Goal: Entertainment & Leisure: Consume media (video, audio)

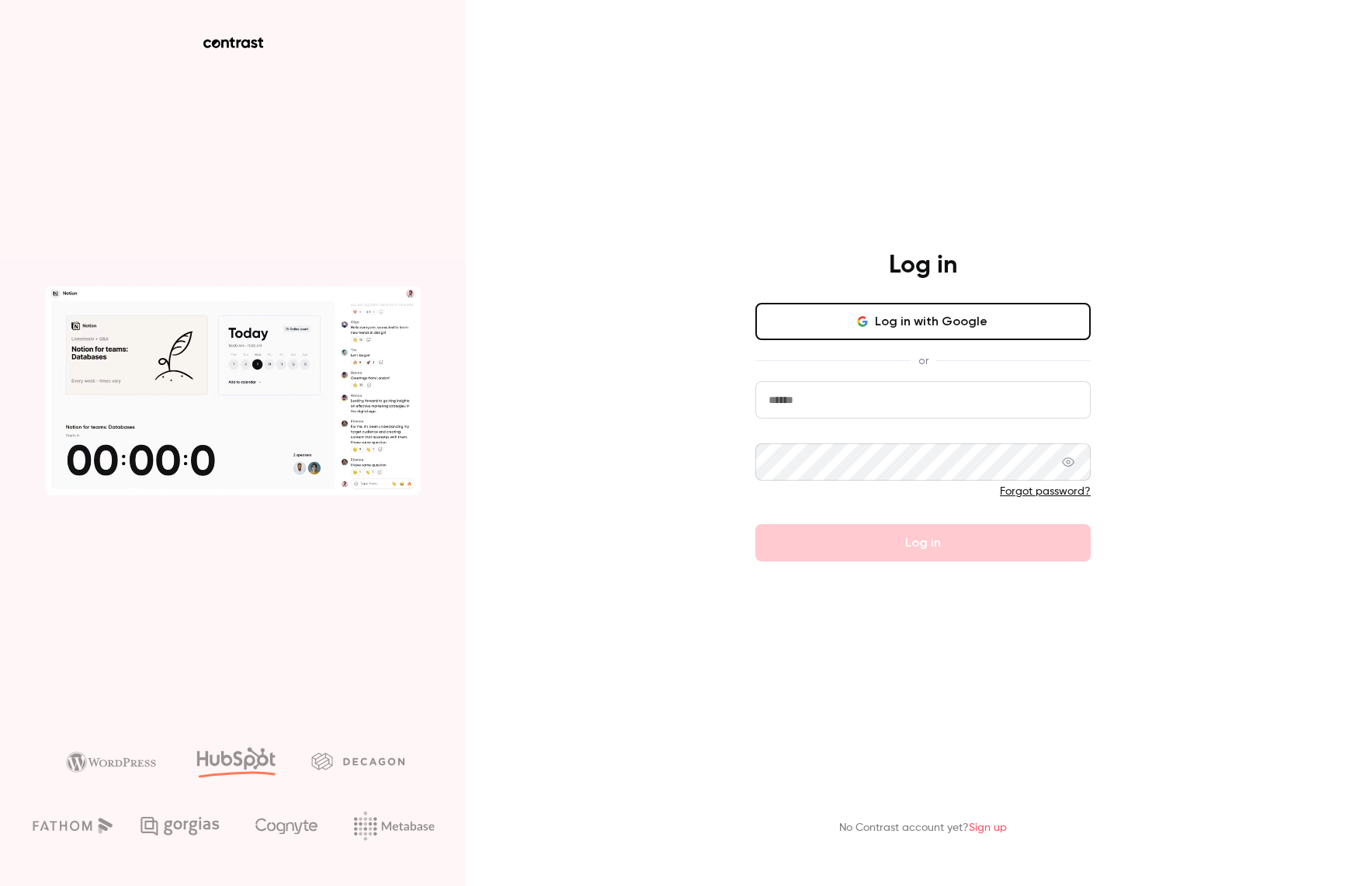
click at [971, 314] on button "Log in with Google" at bounding box center [922, 321] width 335 height 37
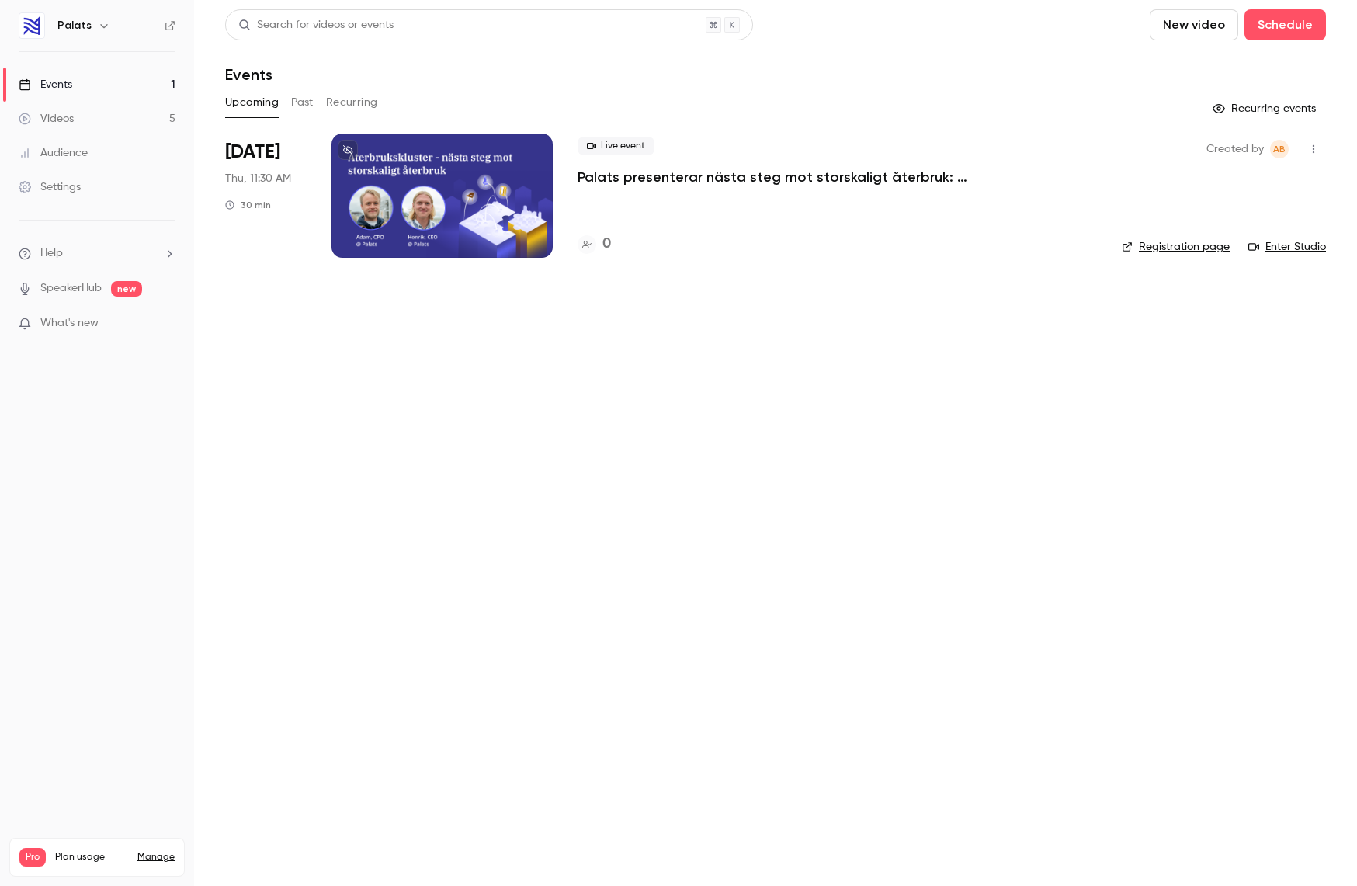
click at [93, 127] on link "Videos 5" at bounding box center [97, 119] width 194 height 34
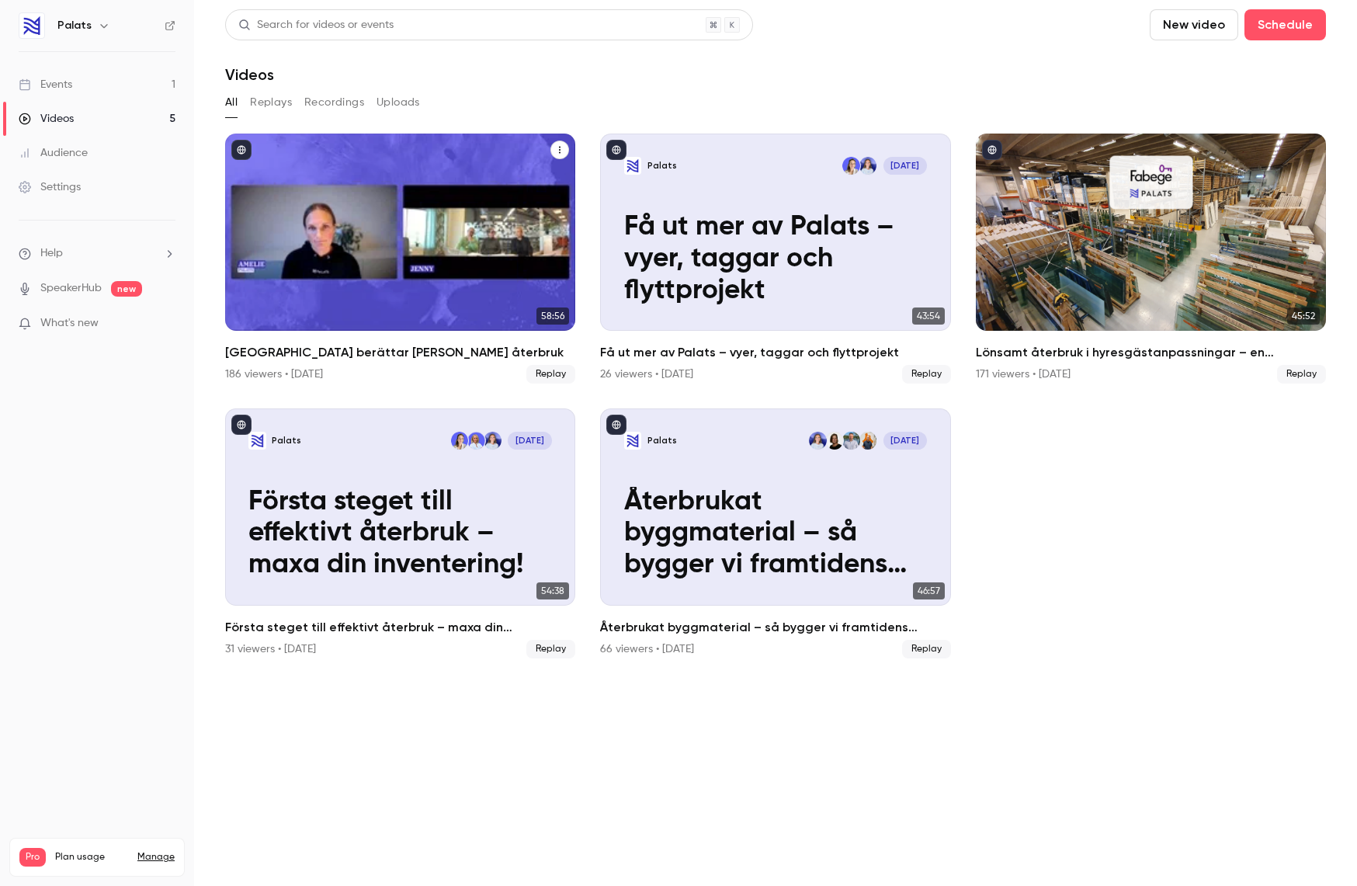
click at [451, 168] on div "Karlstads kommun berättar om sitt återbruk" at bounding box center [400, 231] width 350 height 197
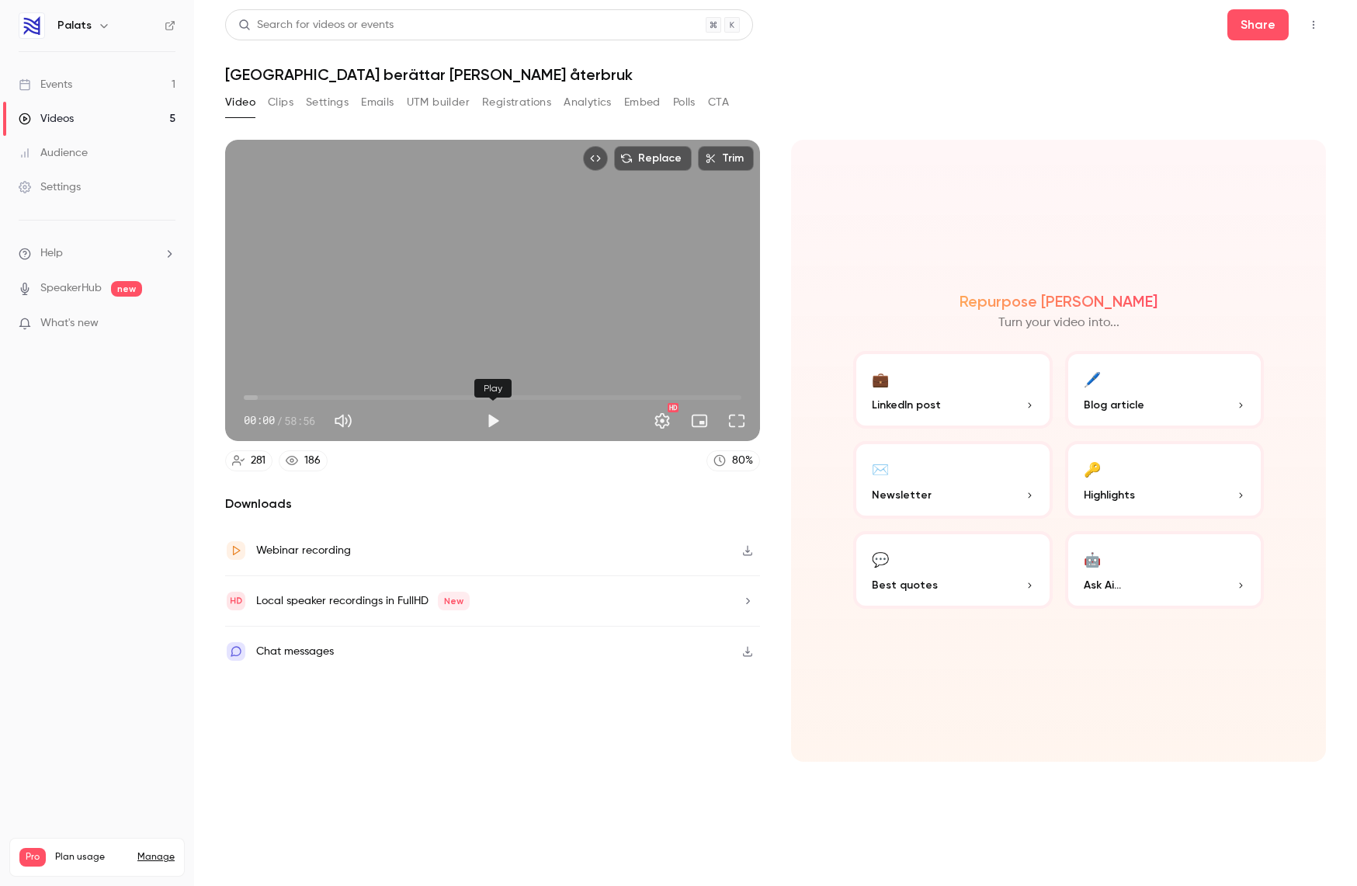
click at [488, 412] on button "Play" at bounding box center [492, 420] width 31 height 31
click at [488, 412] on button "Pause" at bounding box center [492, 420] width 31 height 31
click at [488, 412] on button "Play" at bounding box center [492, 420] width 31 height 31
click at [488, 412] on button "Pause" at bounding box center [492, 420] width 31 height 31
click at [488, 411] on button "Play" at bounding box center [492, 420] width 31 height 31
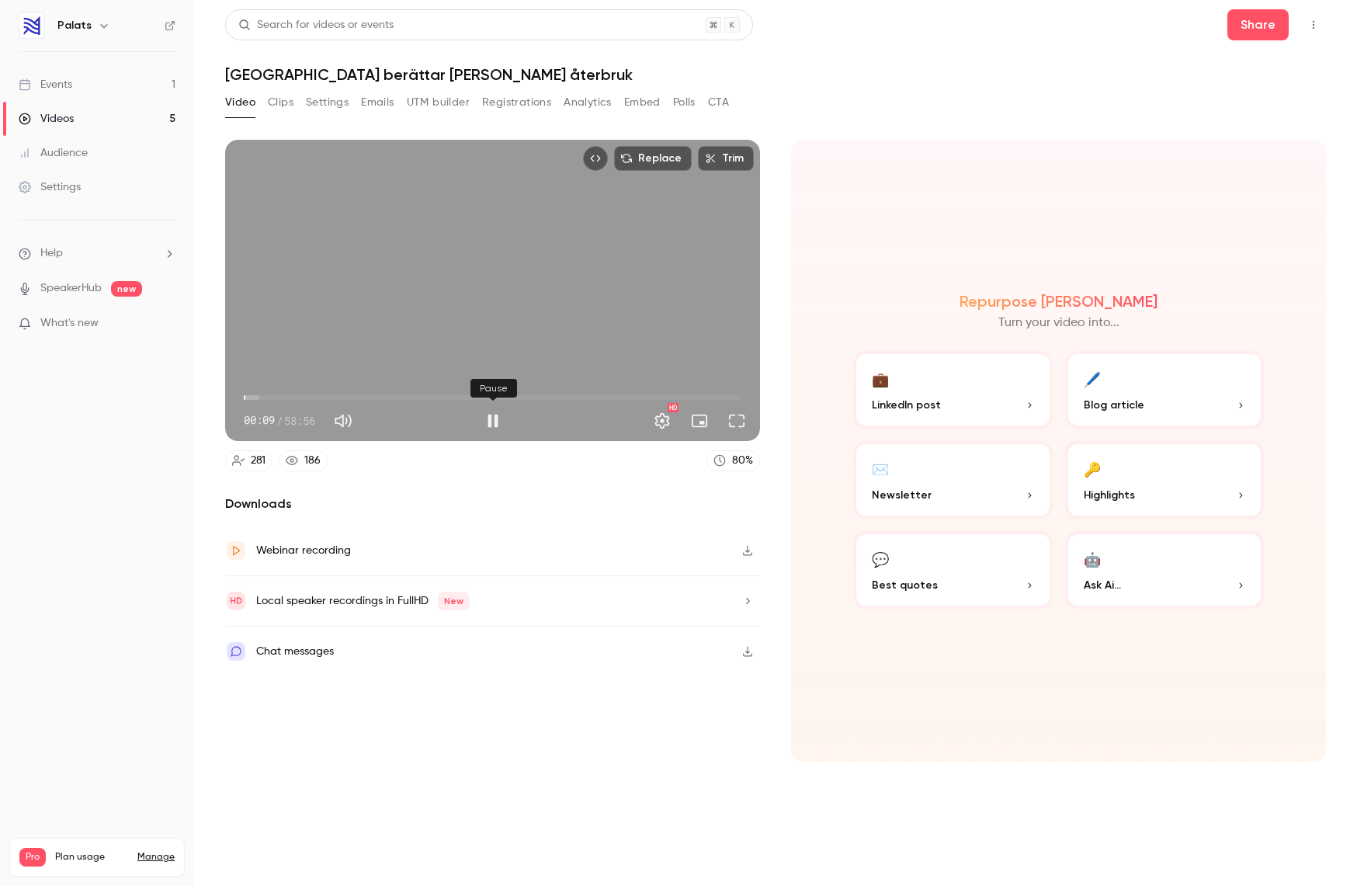
click at [489, 408] on button "Pause" at bounding box center [492, 420] width 31 height 31
type input "***"
click at [724, 152] on button "Trim" at bounding box center [726, 158] width 56 height 25
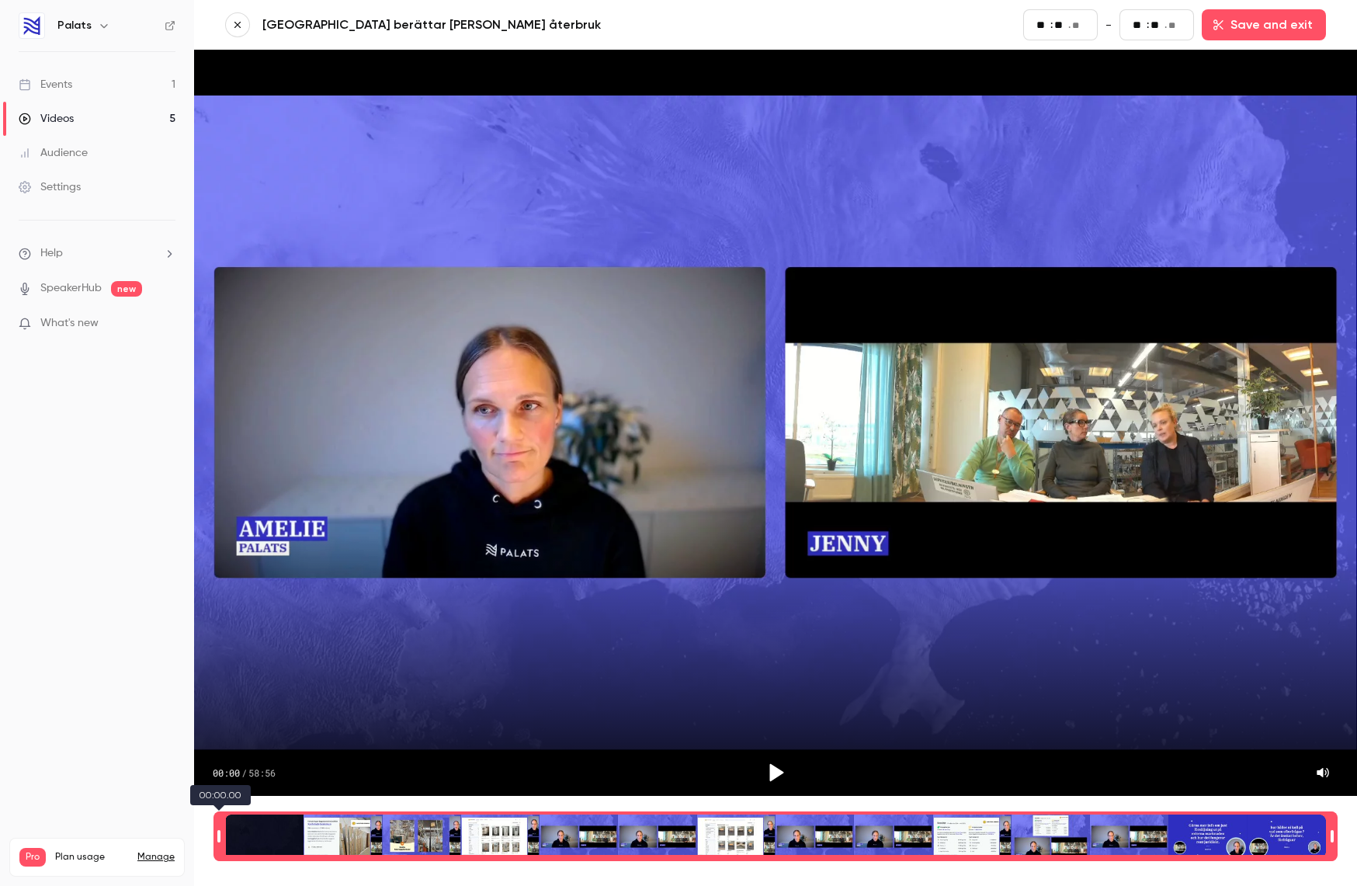
type input "**"
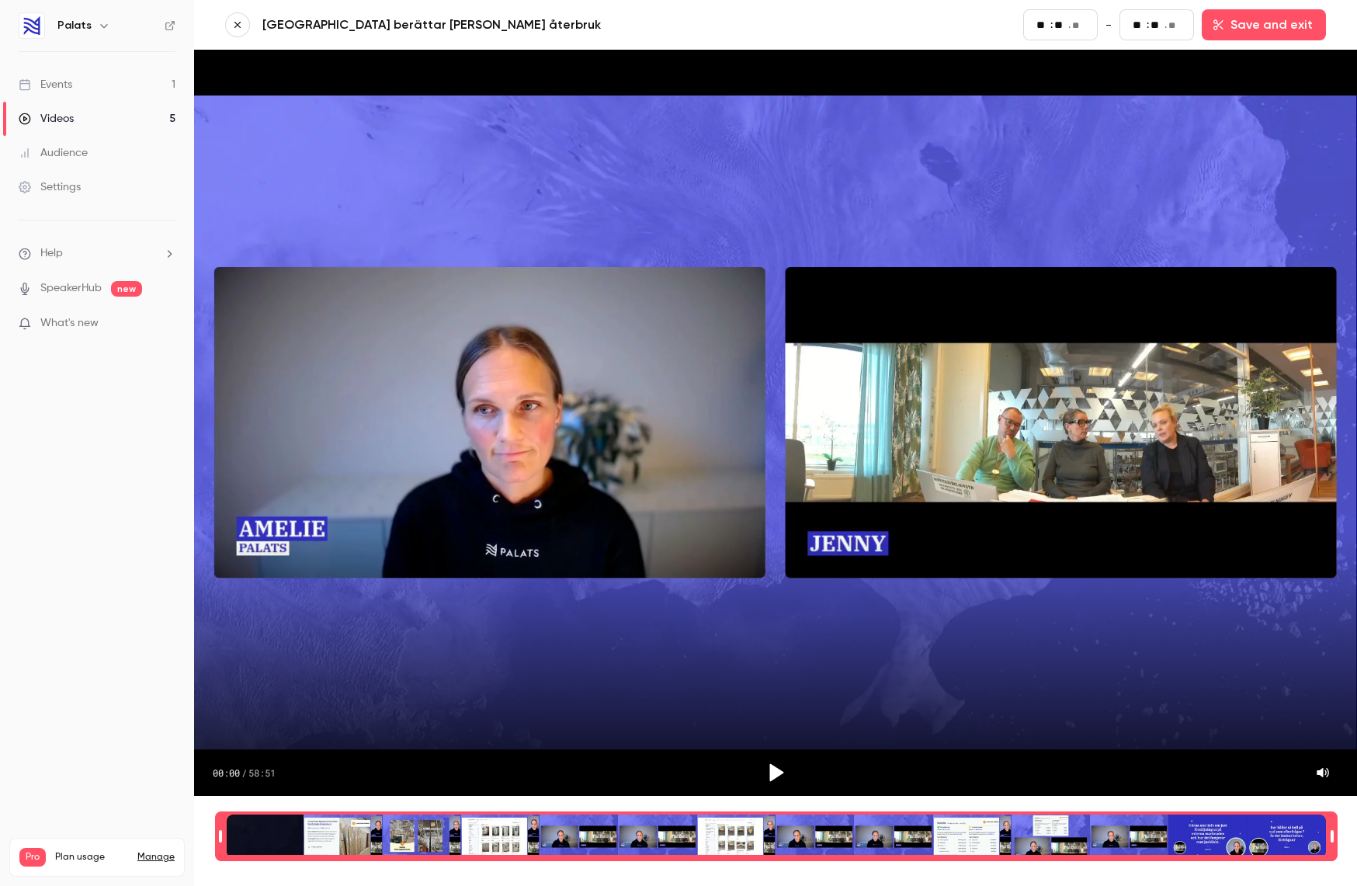
type input "**"
type input "*"
type input "**"
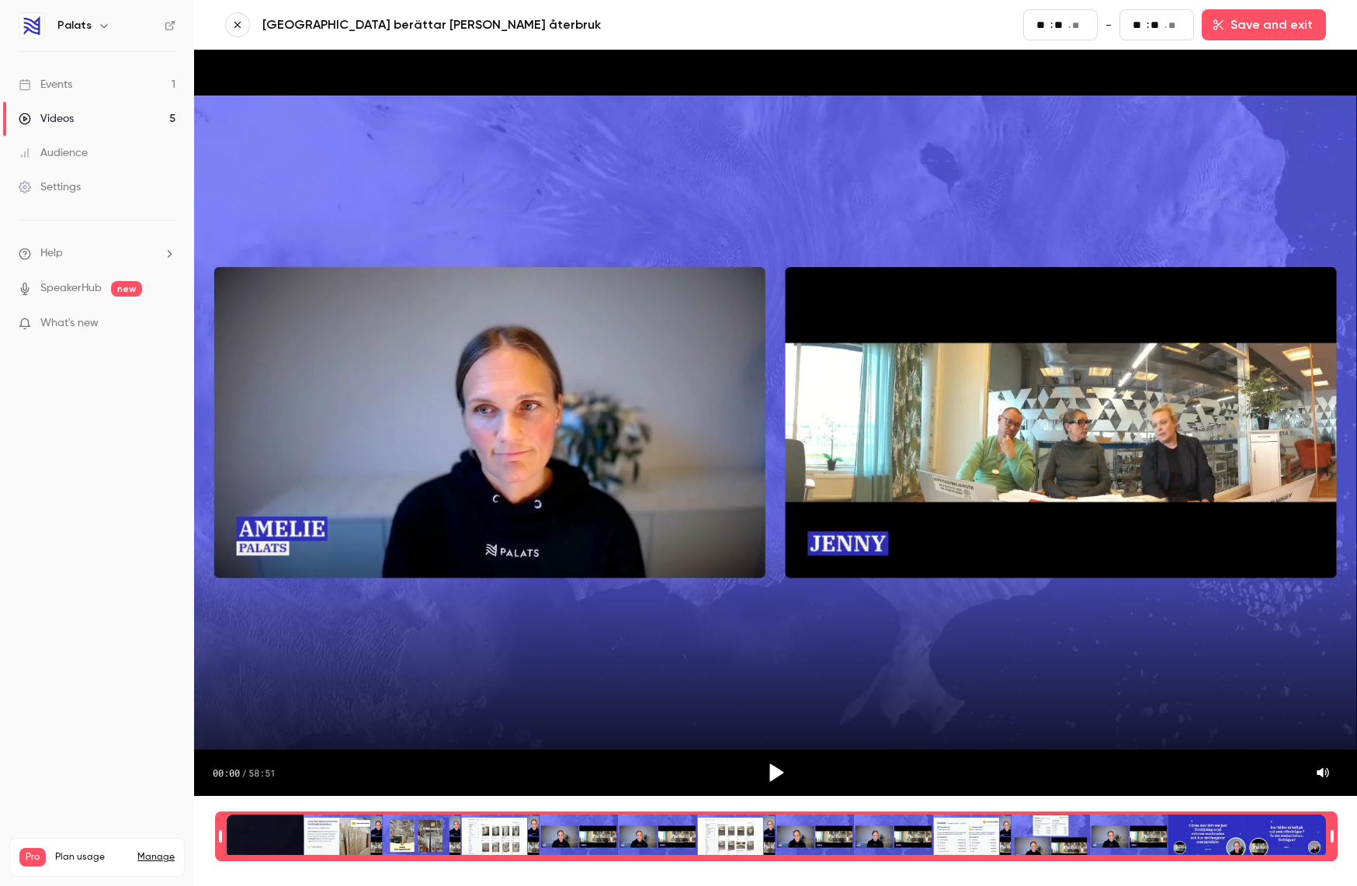
type input "**"
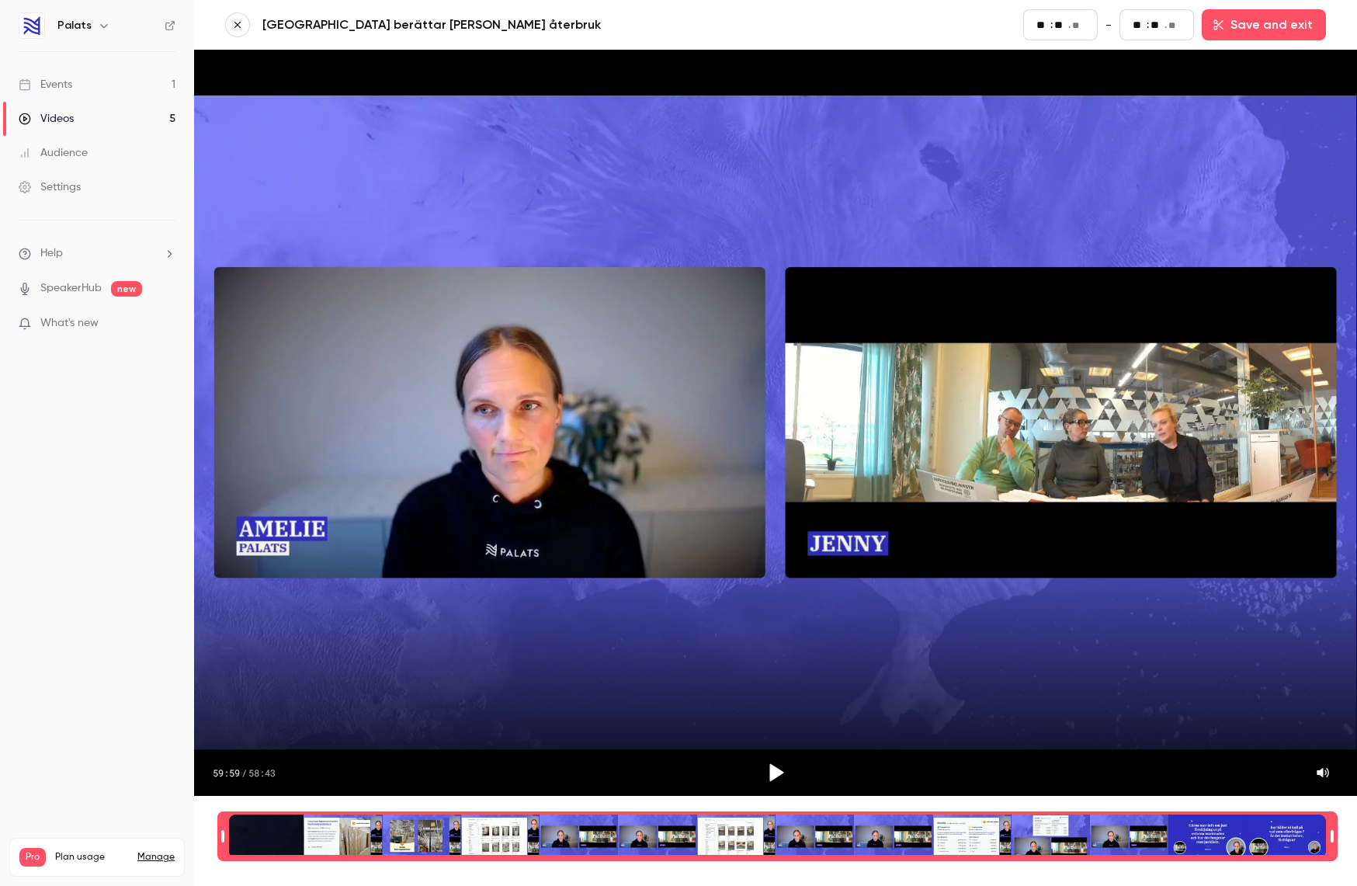
type input "**"
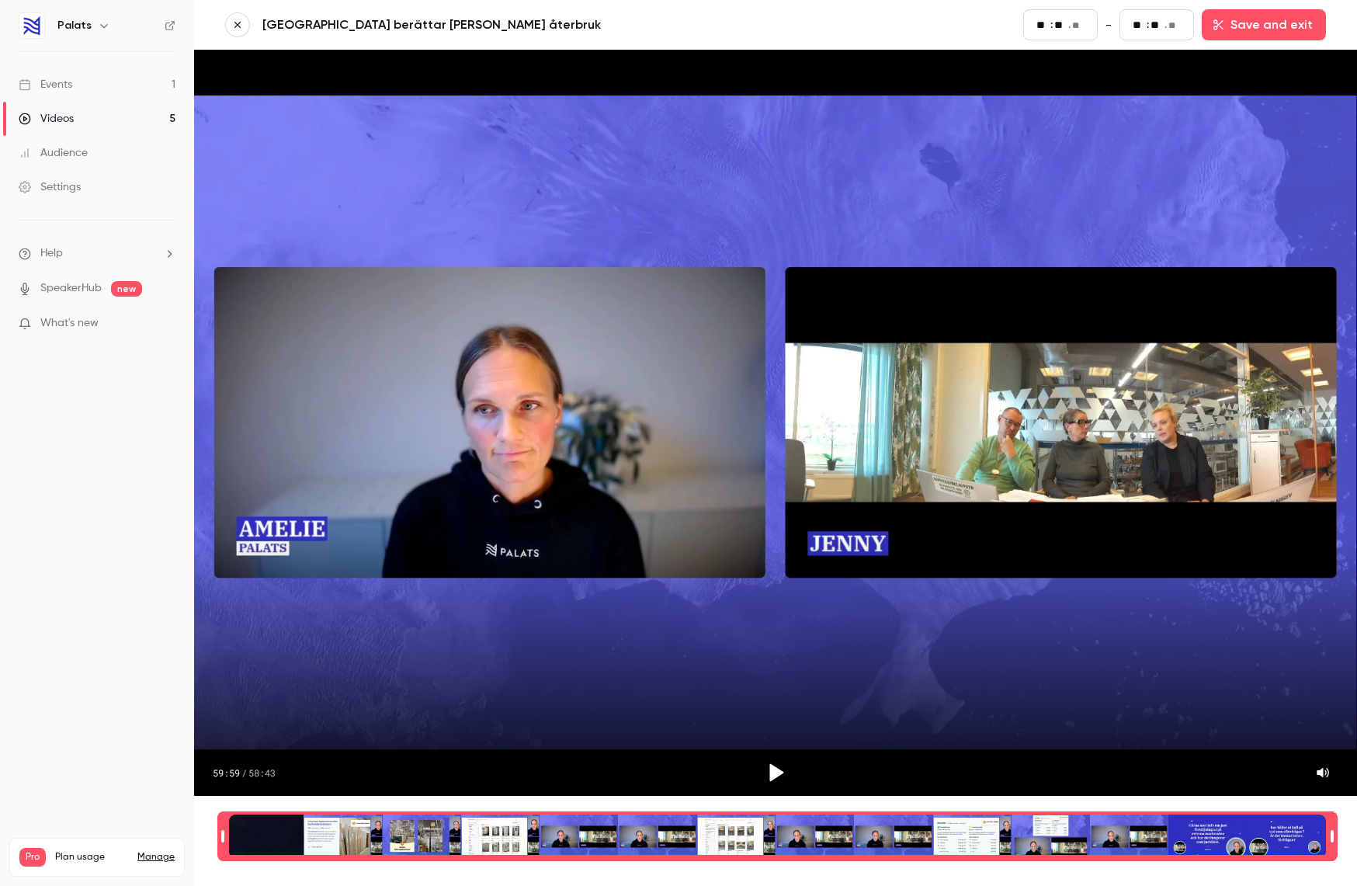
type input "**"
drag, startPoint x: 213, startPoint y: 838, endPoint x: 220, endPoint y: 834, distance: 8.4
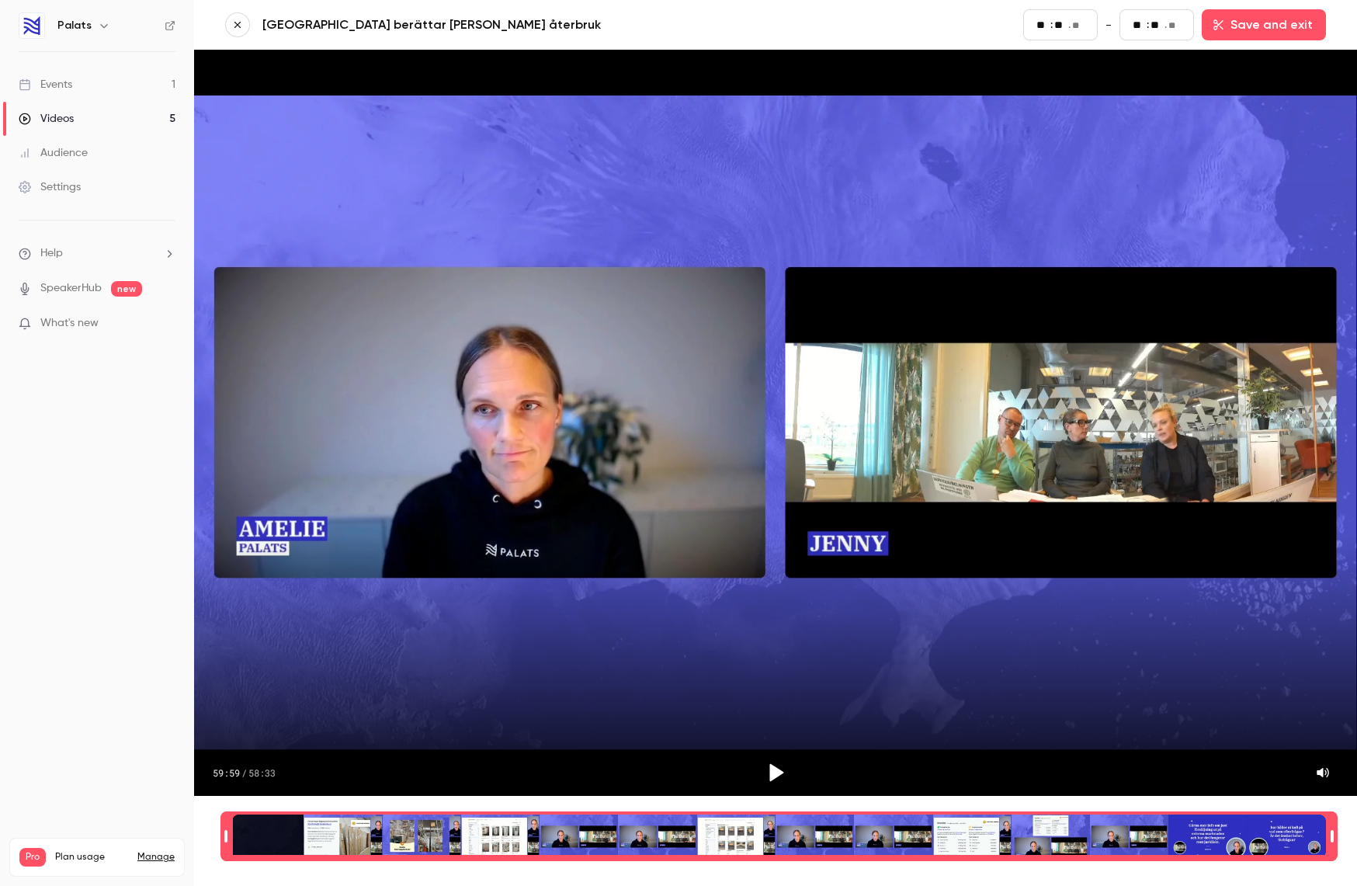
click at [220, 834] on div "Time range seconds start time" at bounding box center [225, 836] width 11 height 47
click at [364, 798] on div "00:22.44" at bounding box center [775, 835] width 1100 height 81
click at [389, 822] on div "Time range selector" at bounding box center [778, 835] width 1093 height 43
click at [355, 828] on div "Time range selector" at bounding box center [778, 835] width 1093 height 43
click at [459, 840] on div "Time range selector" at bounding box center [778, 835] width 1093 height 43
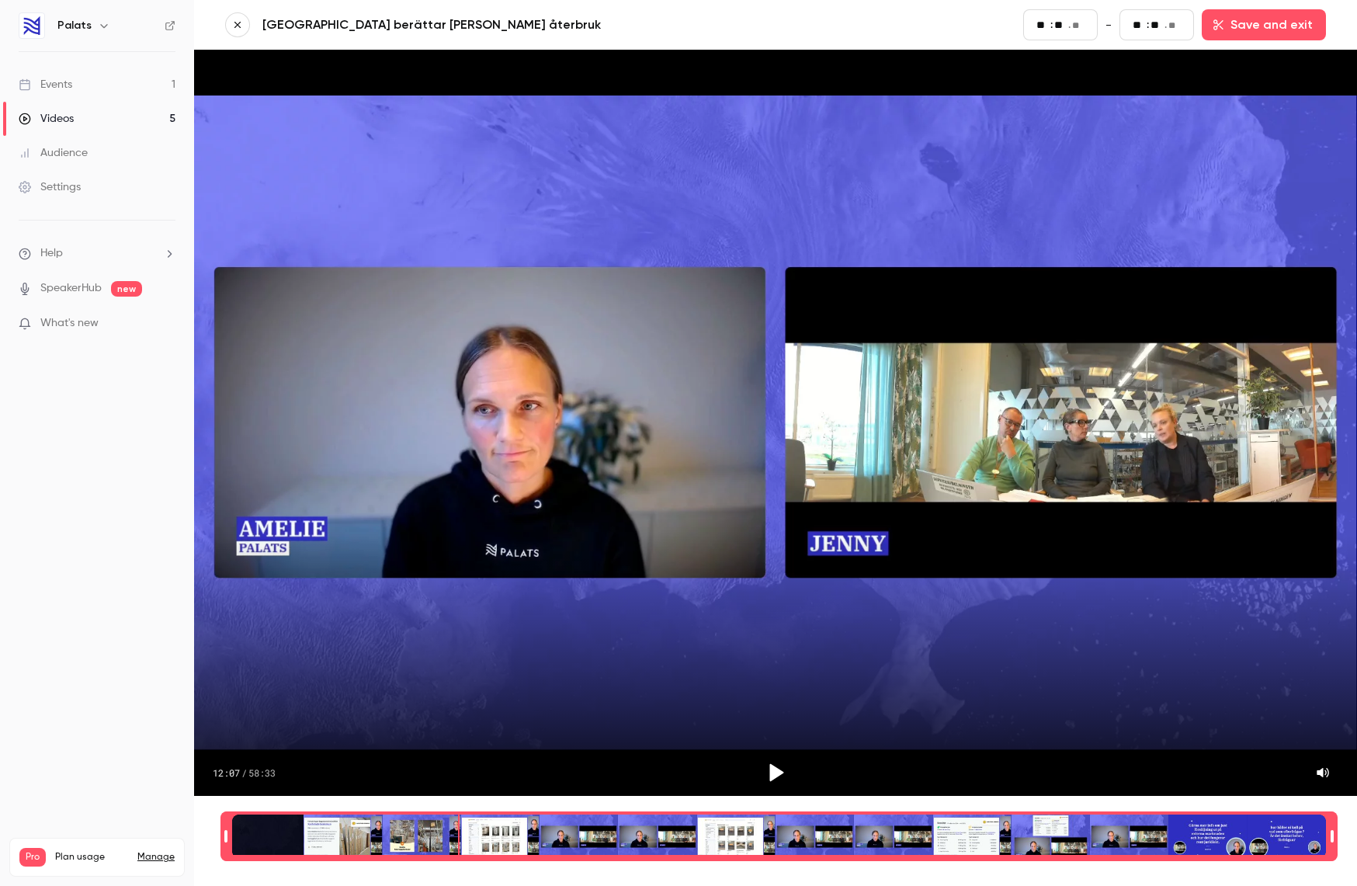
click at [542, 840] on div "Time range selector" at bounding box center [778, 835] width 1093 height 43
click at [781, 774] on icon "Play" at bounding box center [775, 772] width 23 height 23
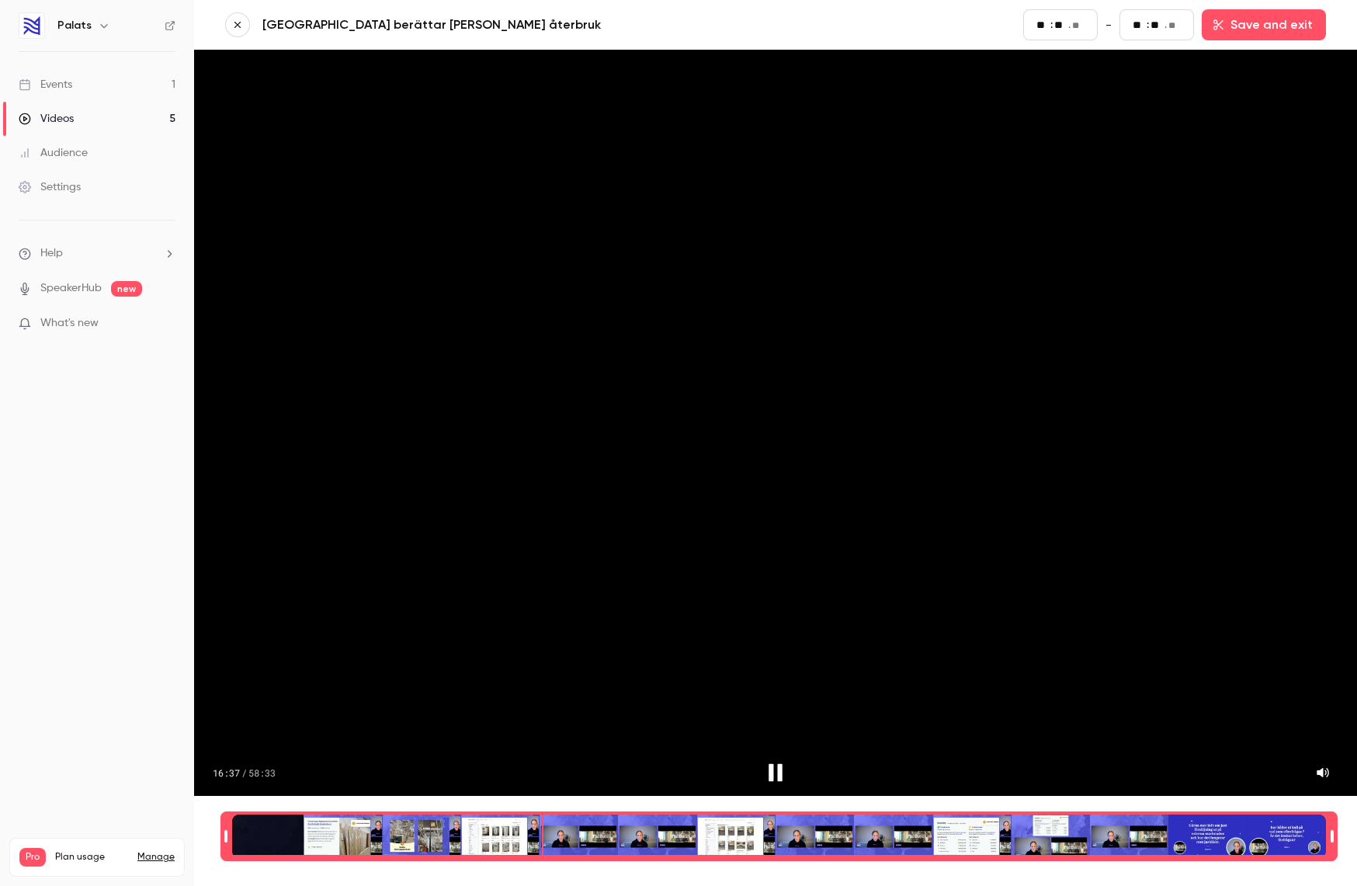
click at [779, 773] on icon "Pause" at bounding box center [775, 773] width 14 height 18
click at [774, 767] on icon "Play" at bounding box center [777, 773] width 14 height 18
click at [826, 827] on div "Time range selector" at bounding box center [778, 835] width 1093 height 43
click at [995, 835] on div "Time range selector" at bounding box center [778, 835] width 1093 height 43
click at [919, 834] on div "Time range selector" at bounding box center [778, 835] width 1093 height 43
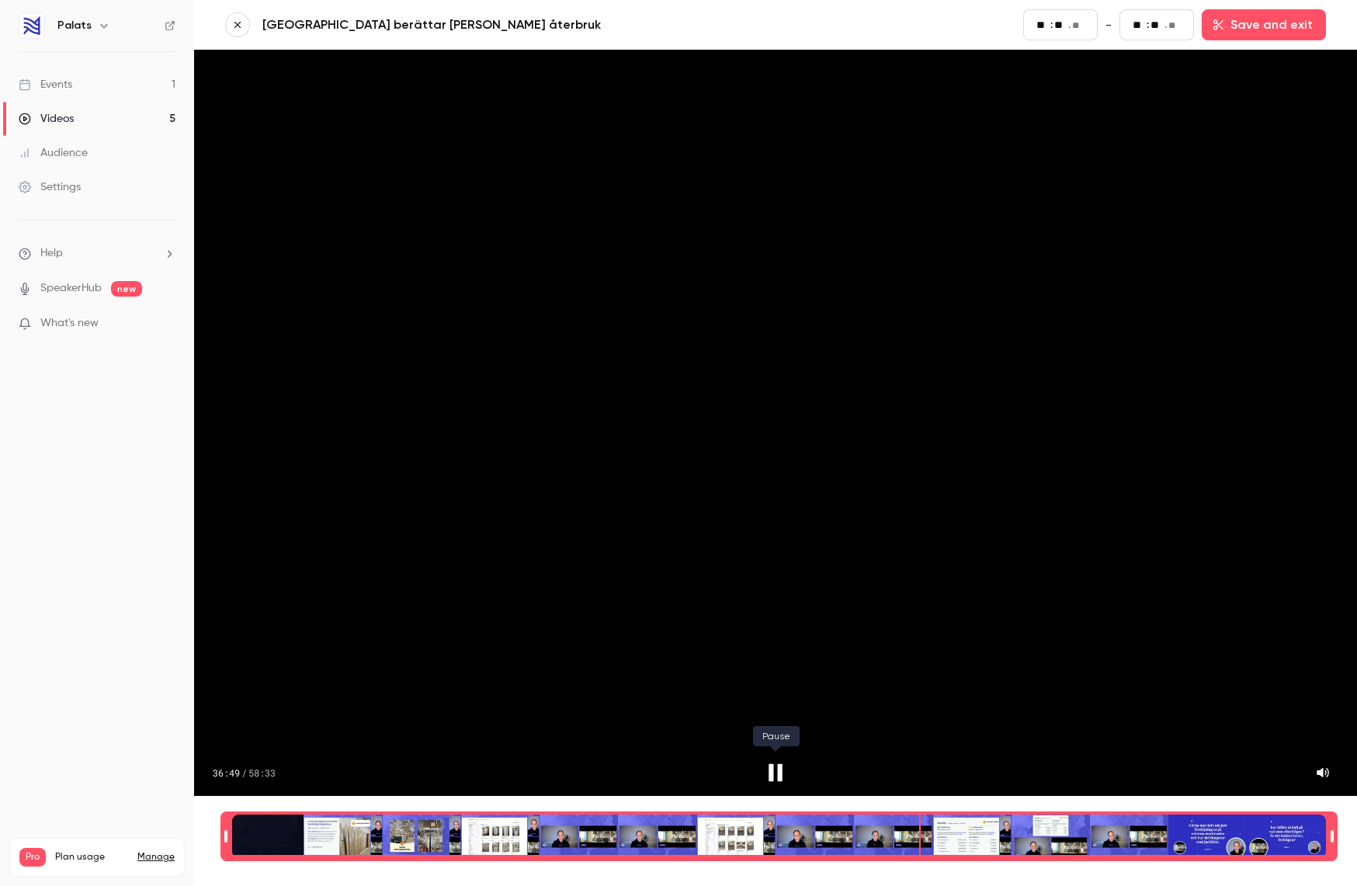
click at [777, 774] on icon "Pause" at bounding box center [775, 773] width 14 height 18
type input "****"
click at [943, 835] on div "Time range selector" at bounding box center [778, 835] width 1093 height 43
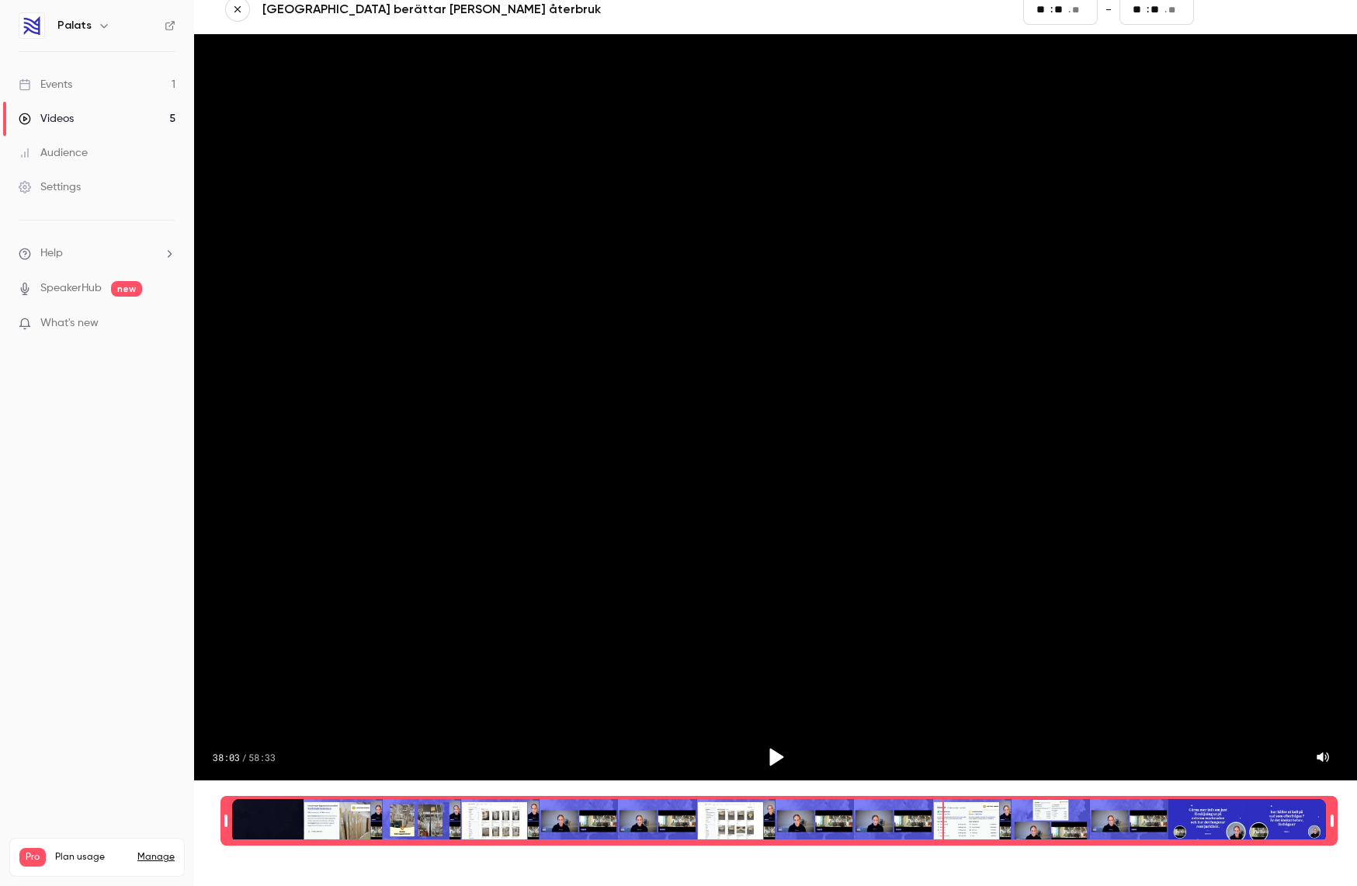
click at [1252, 12] on button "Save and exit" at bounding box center [1263, 9] width 124 height 31
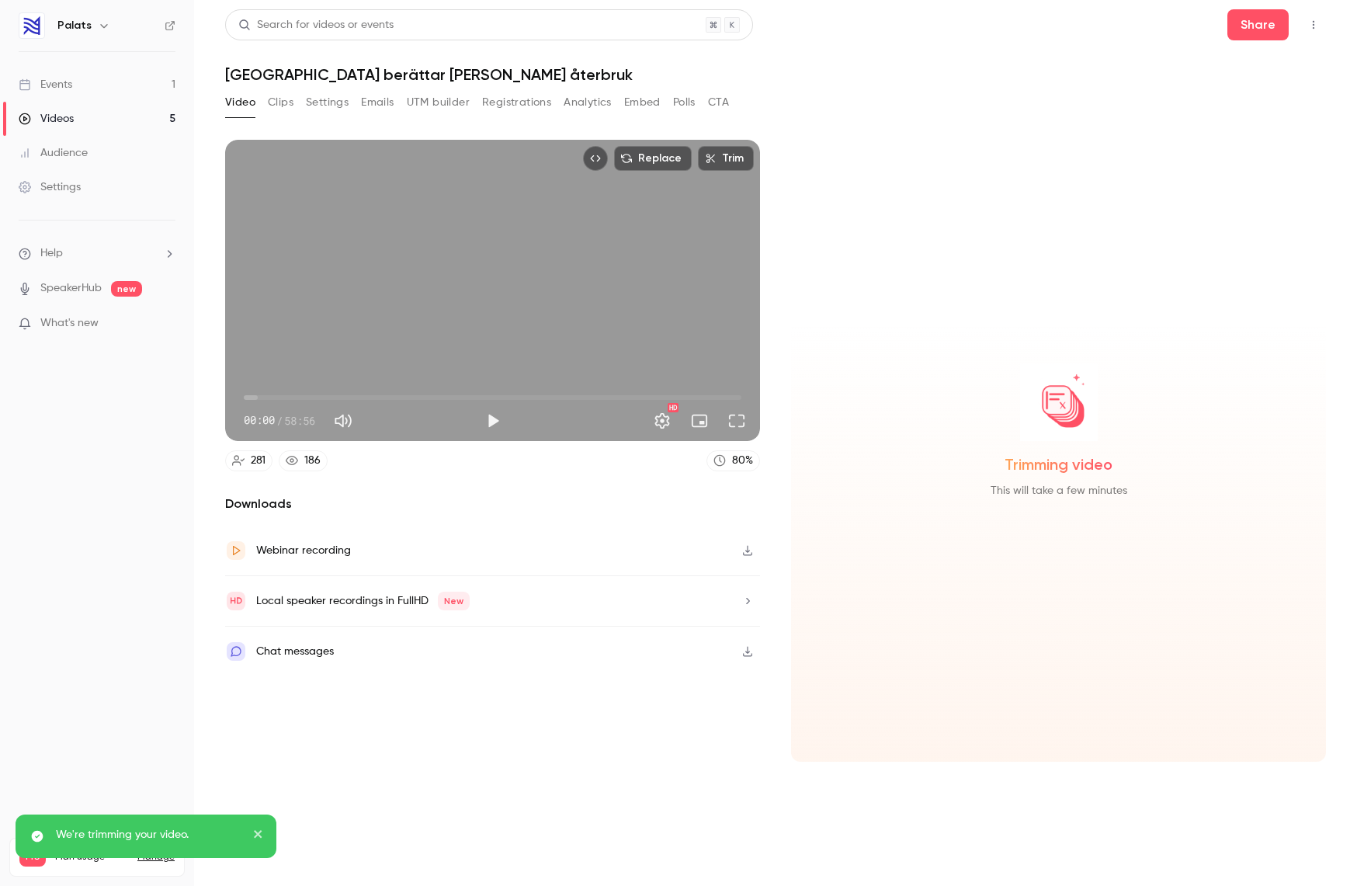
click at [280, 92] on button "Clips" at bounding box center [281, 102] width 26 height 25
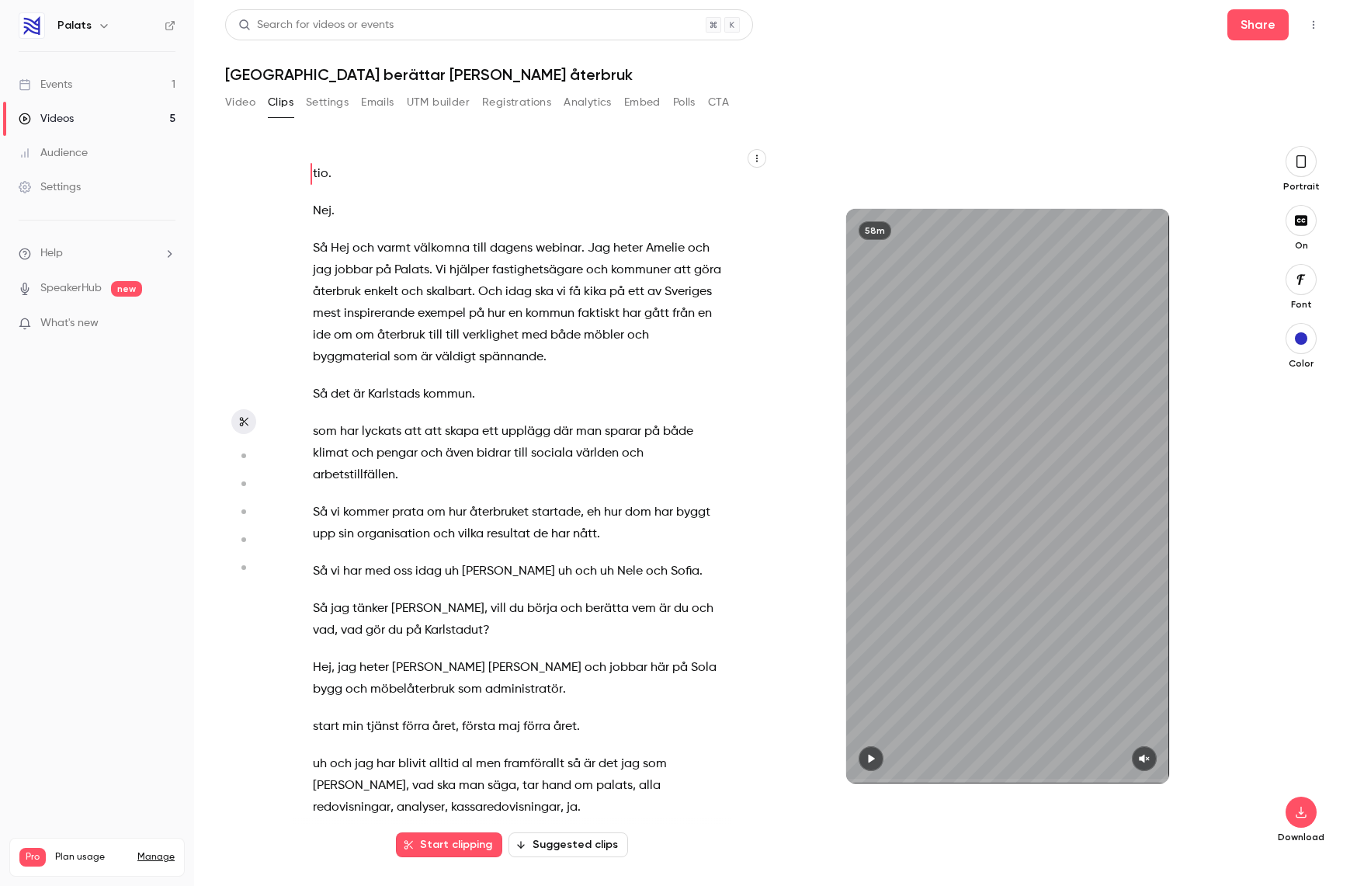
click at [1301, 159] on icon "button" at bounding box center [1300, 161] width 12 height 17
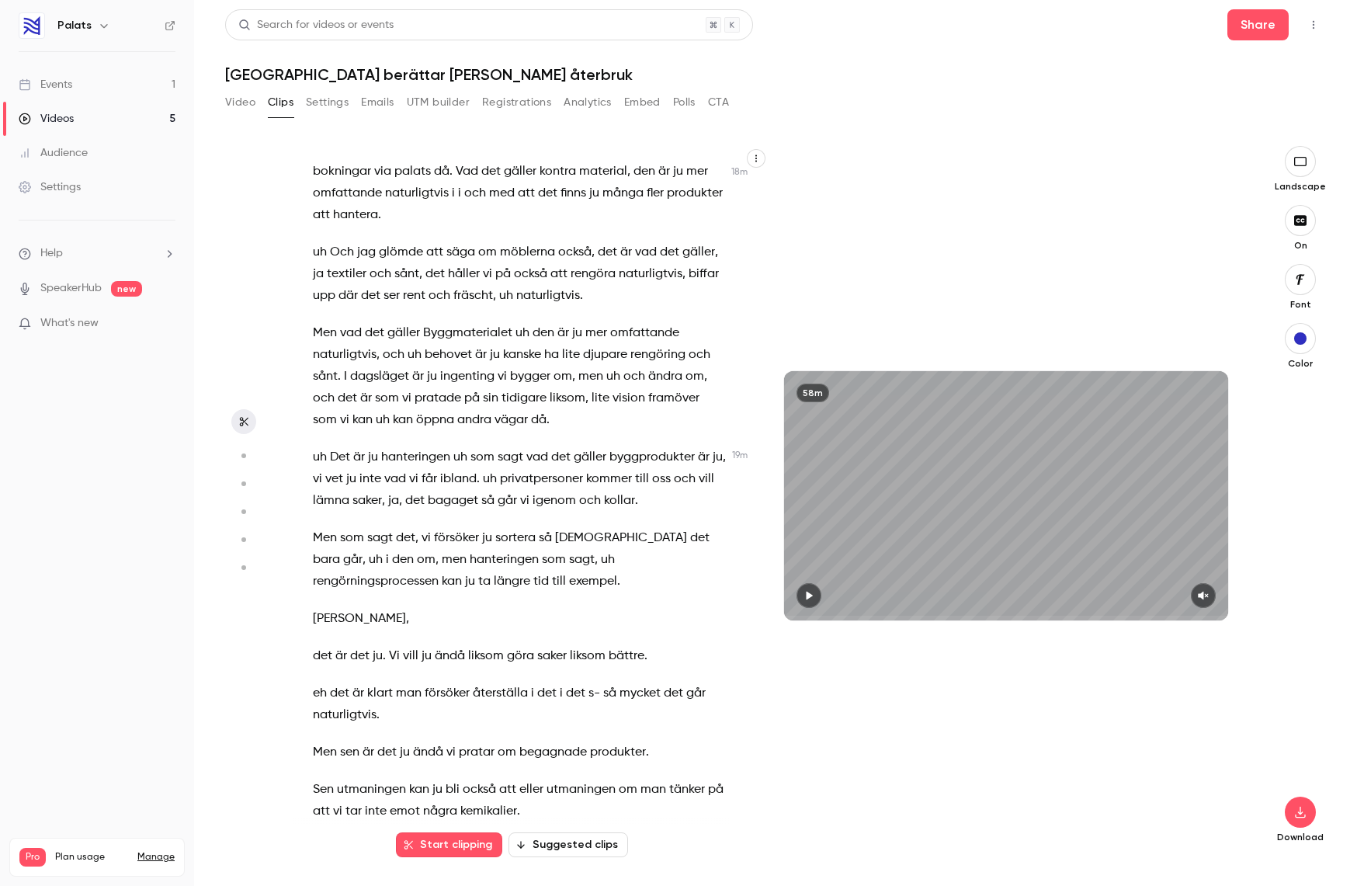
scroll to position [8121, 0]
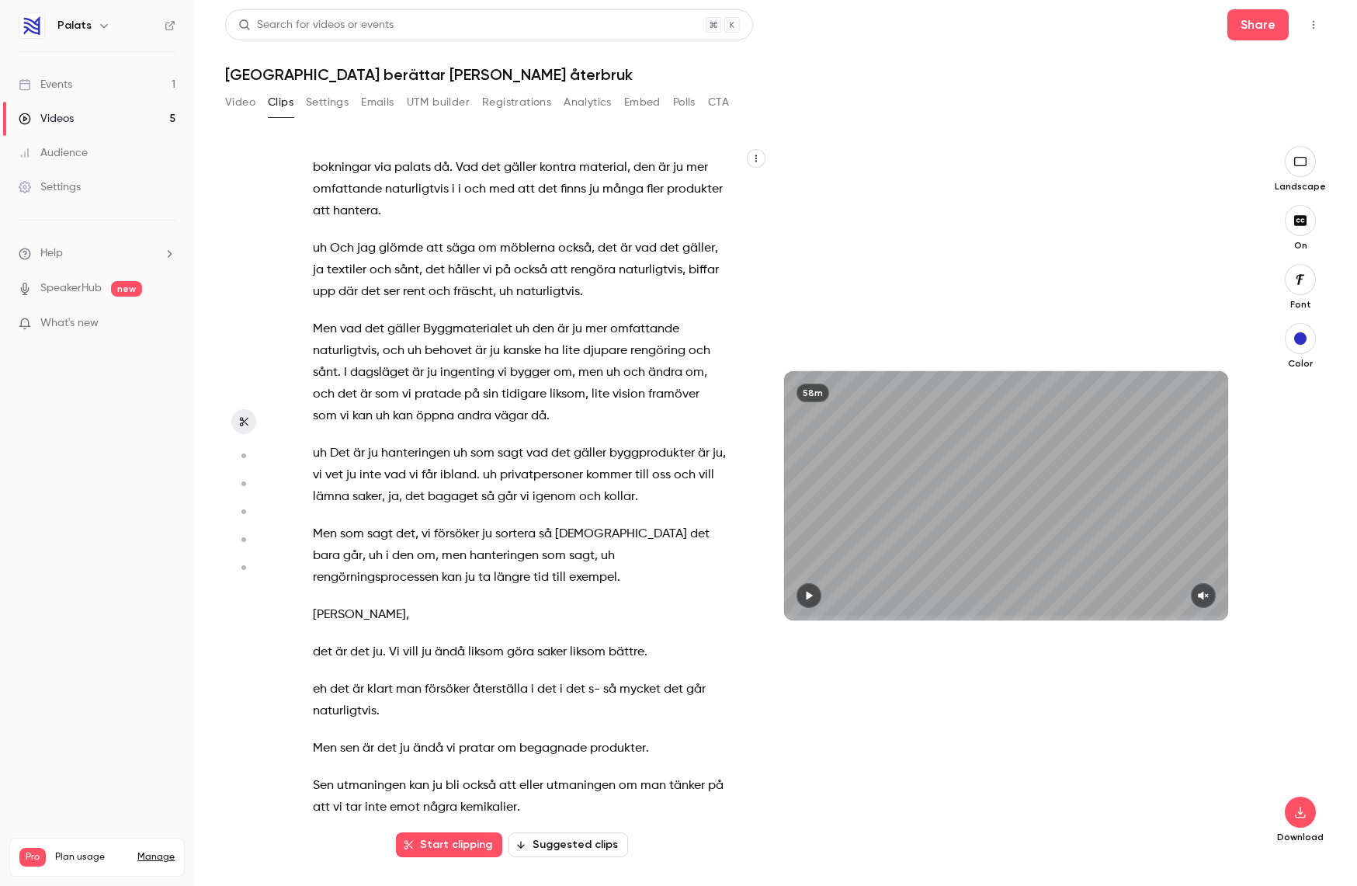
click at [571, 847] on button "Suggested clips" at bounding box center [568, 844] width 120 height 25
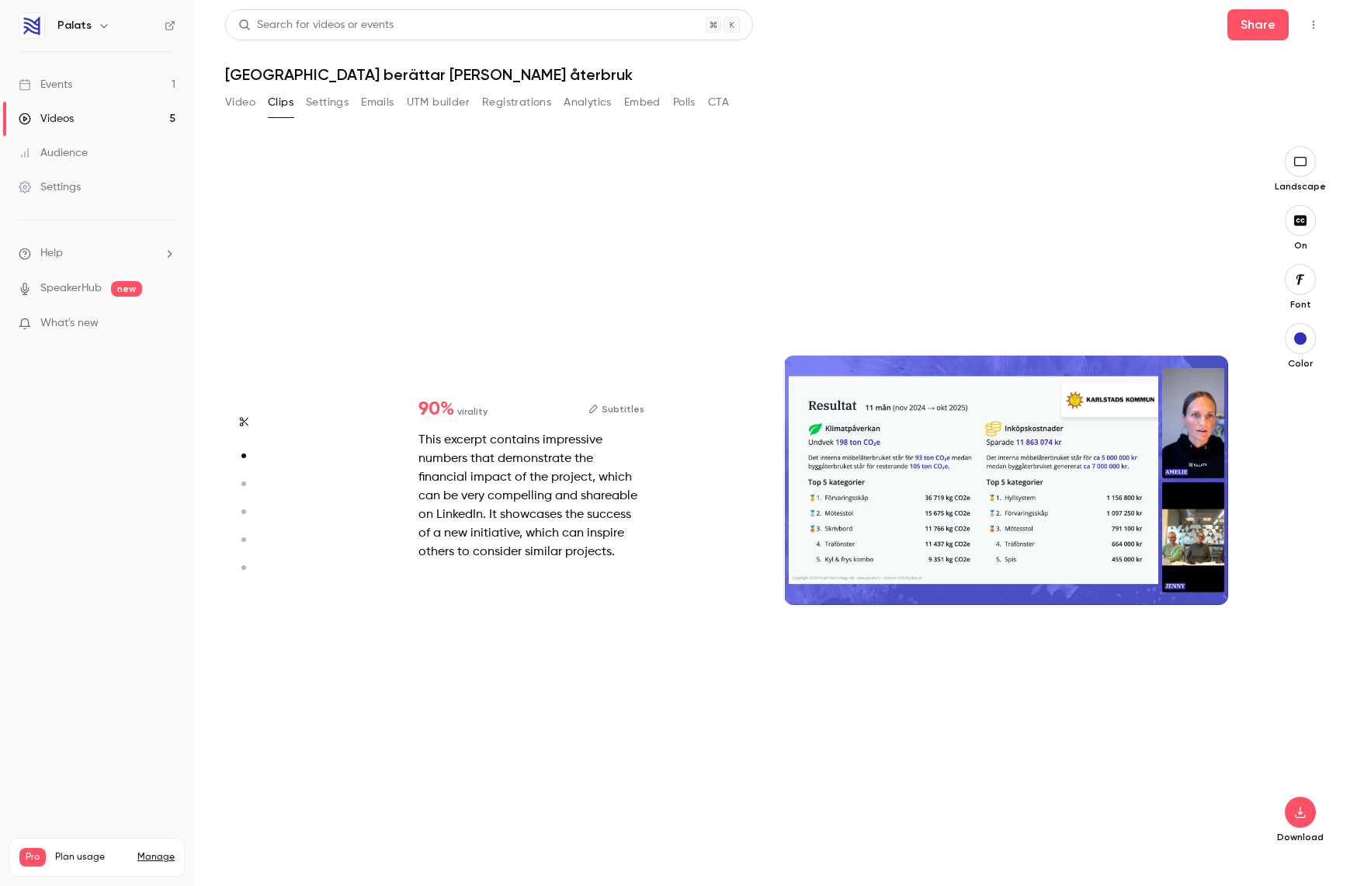
scroll to position [712, 0]
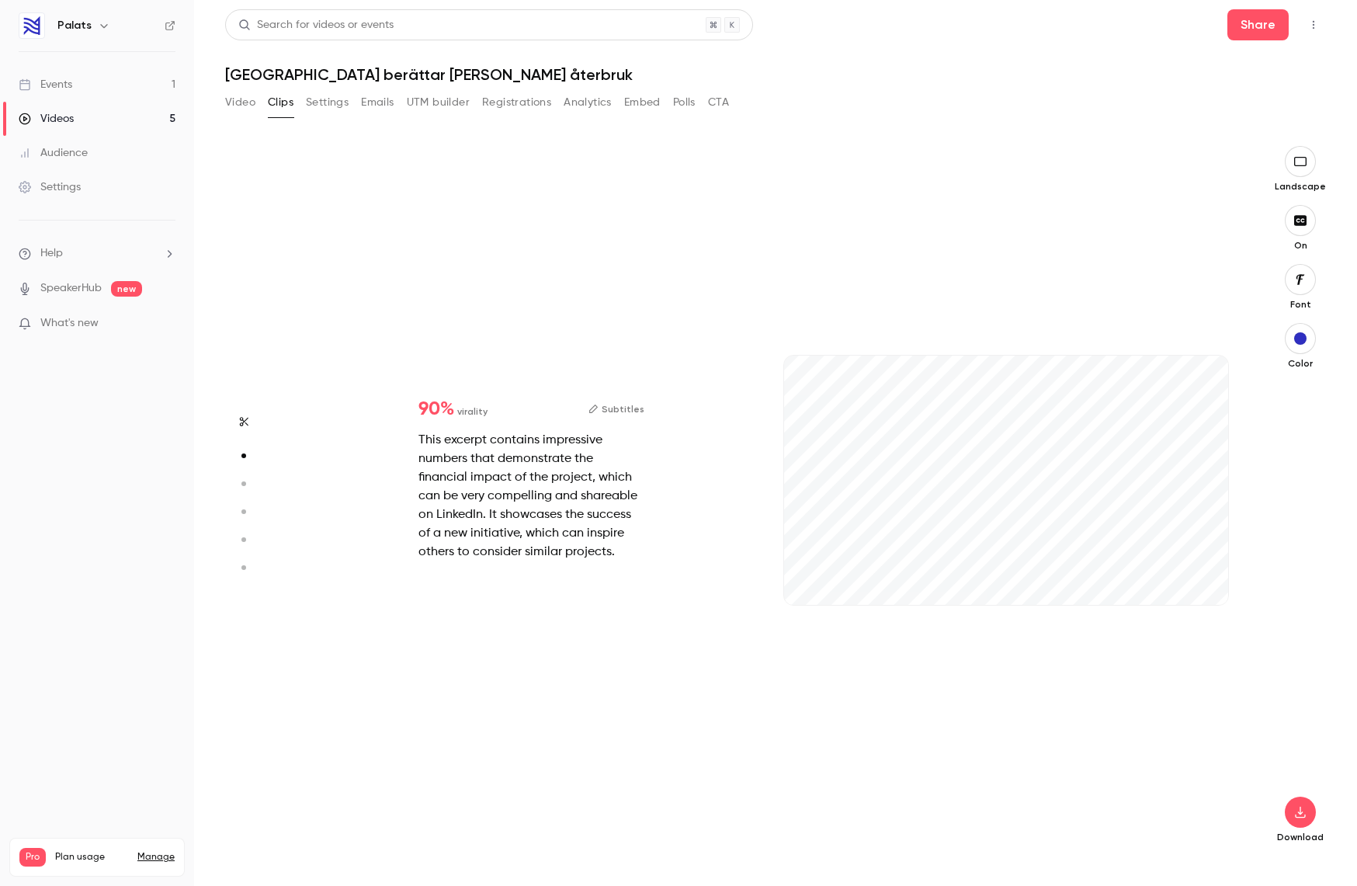
type input "*"
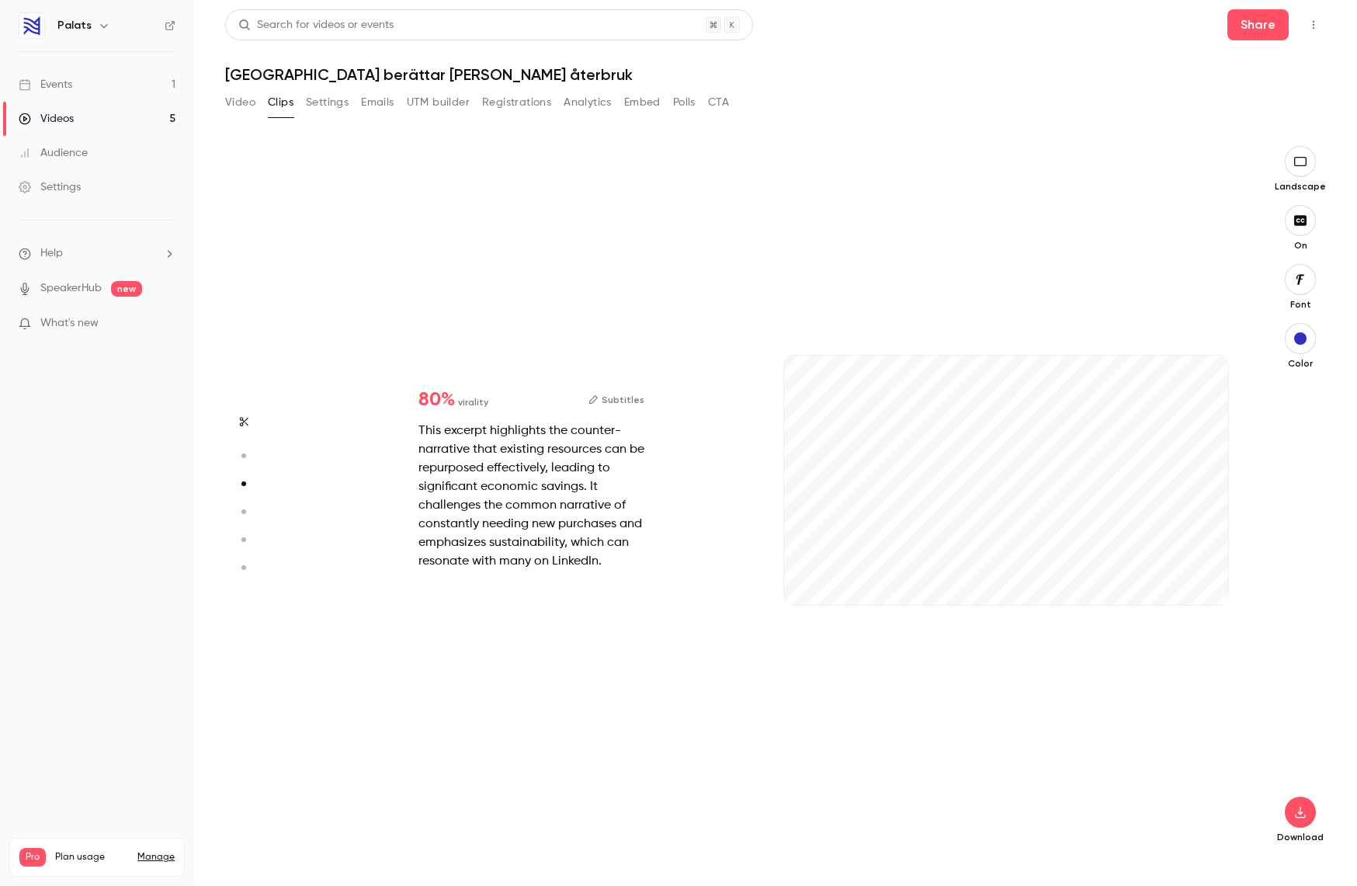
scroll to position [1423, 0]
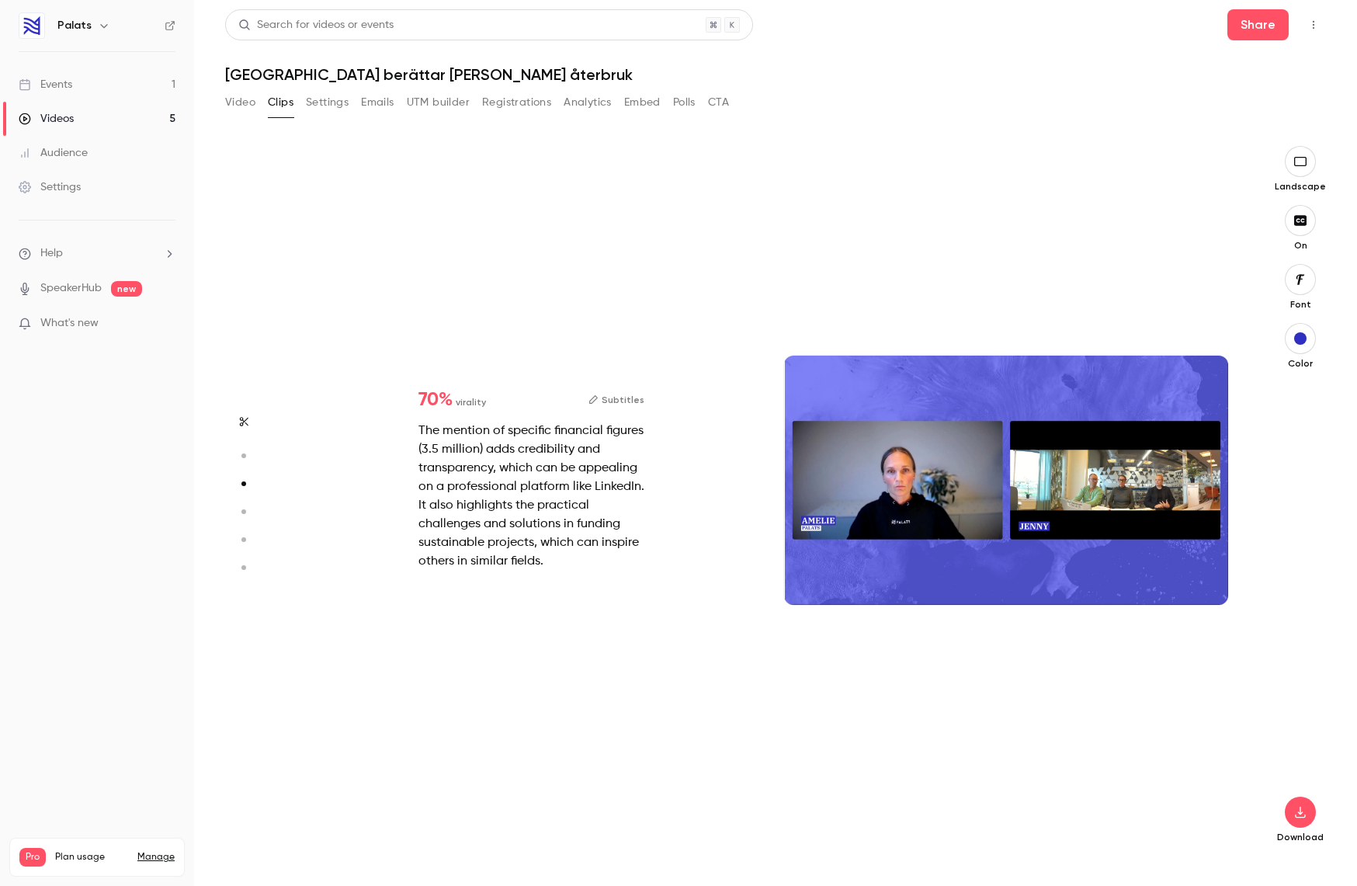
type input "*"
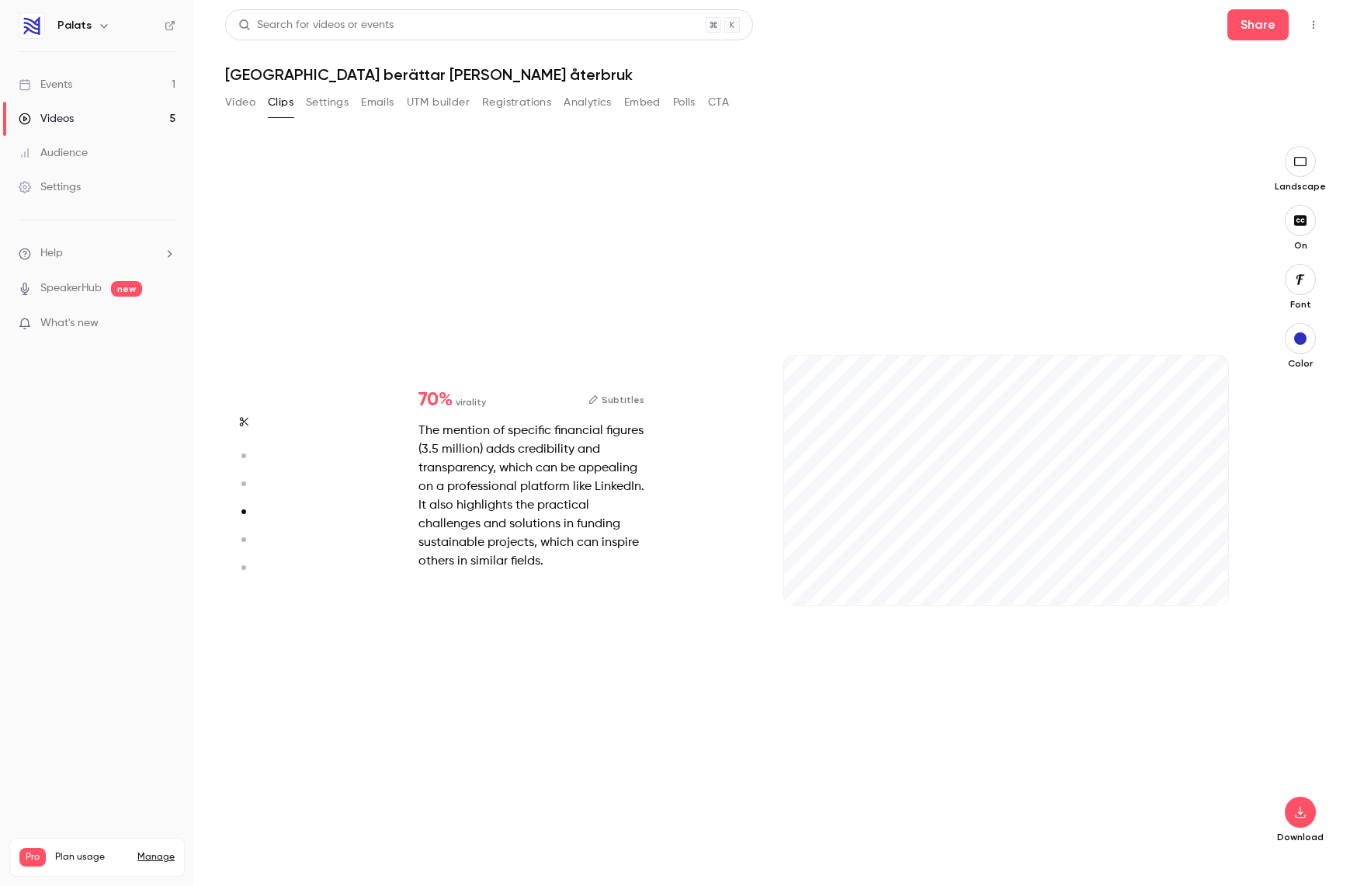
scroll to position [2135, 0]
type input "*"
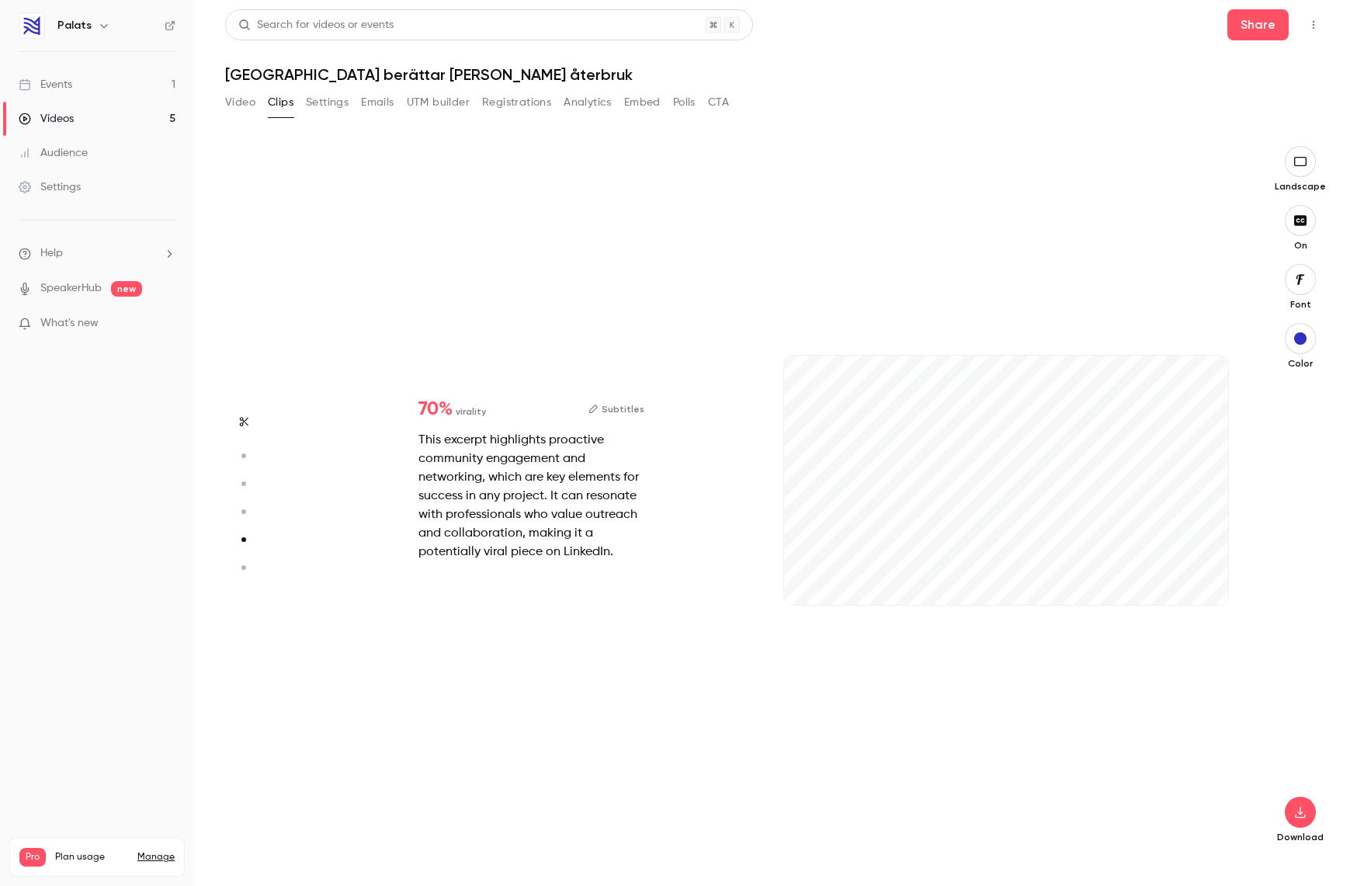
scroll to position [2847, 0]
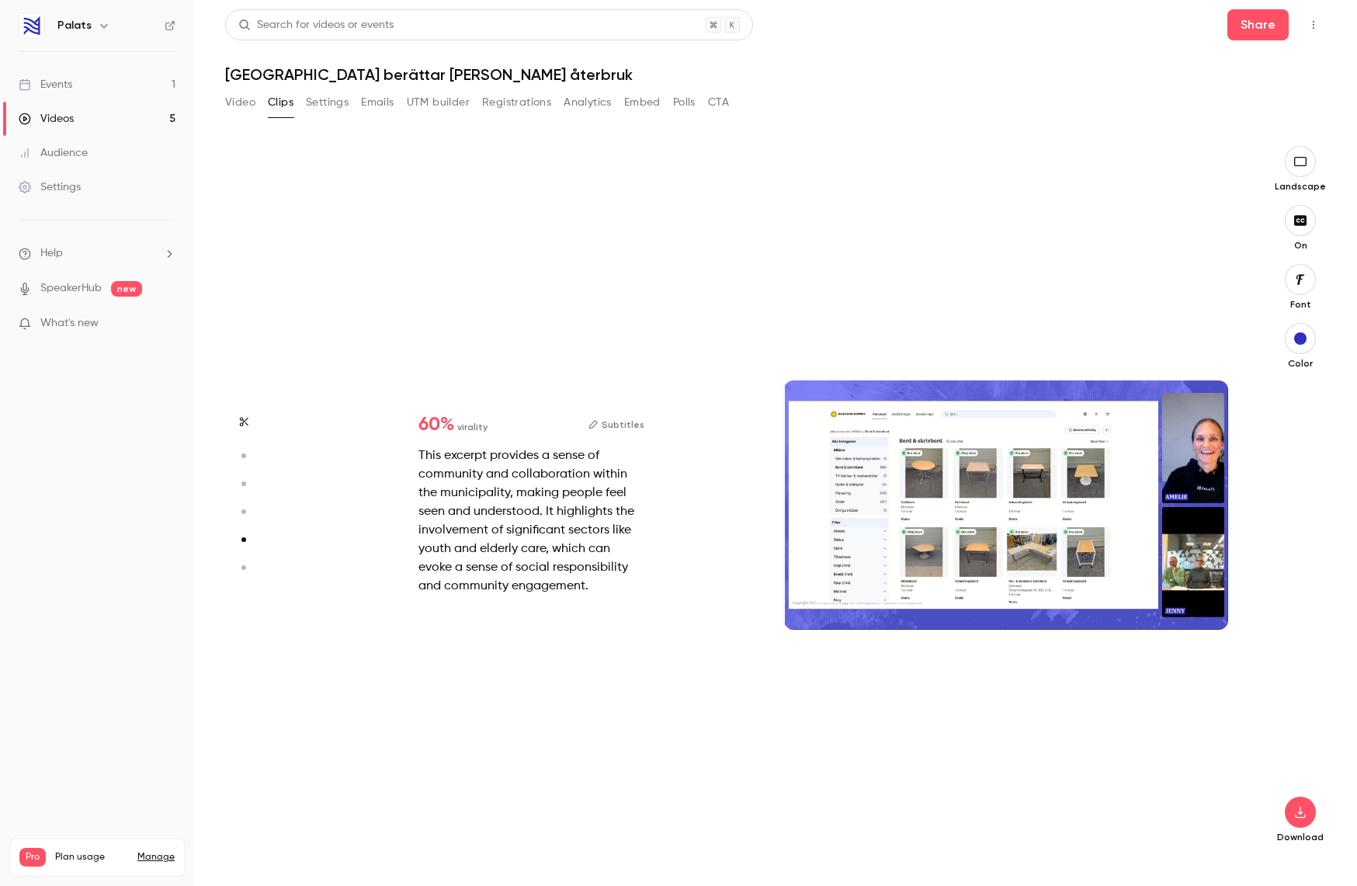
type input "*"
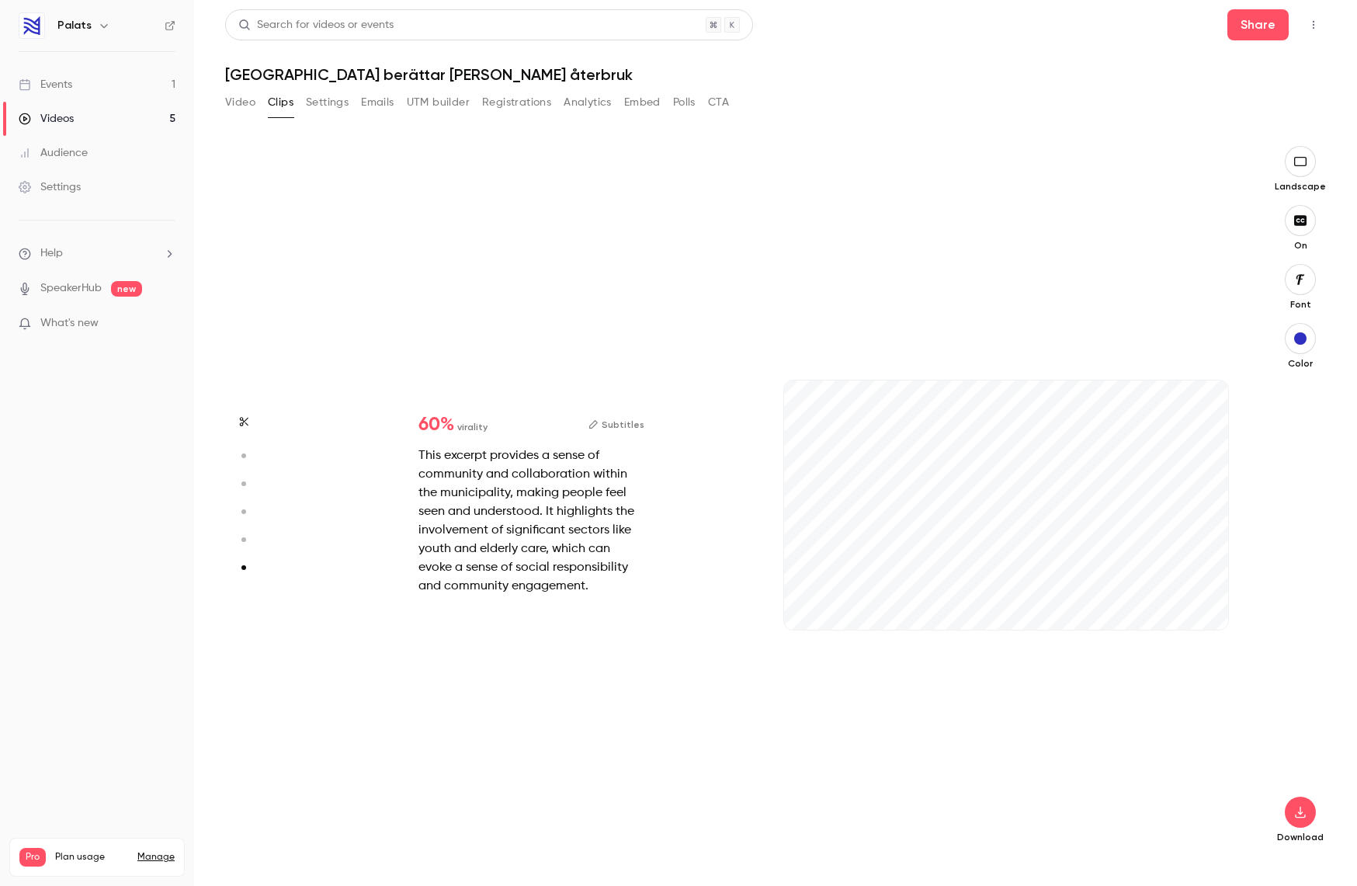
scroll to position [3533, 0]
click at [1128, 427] on div "15s" at bounding box center [1006, 505] width 444 height 250
click at [1293, 803] on button "button" at bounding box center [1299, 811] width 31 height 31
click at [1175, 844] on span "Standard" at bounding box center [1184, 838] width 178 height 16
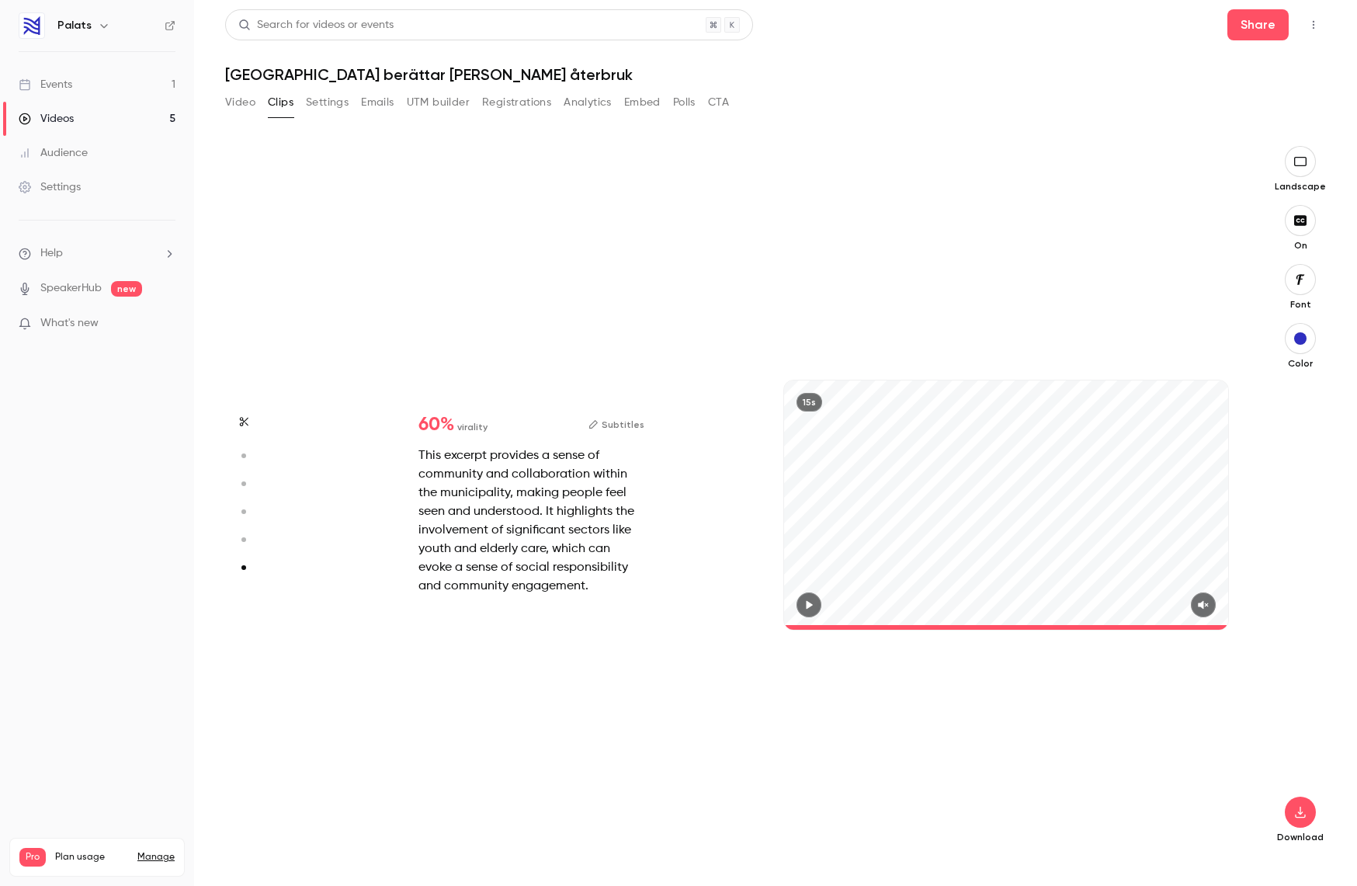
type input "****"
click at [61, 116] on div "Videos" at bounding box center [46, 119] width 55 height 16
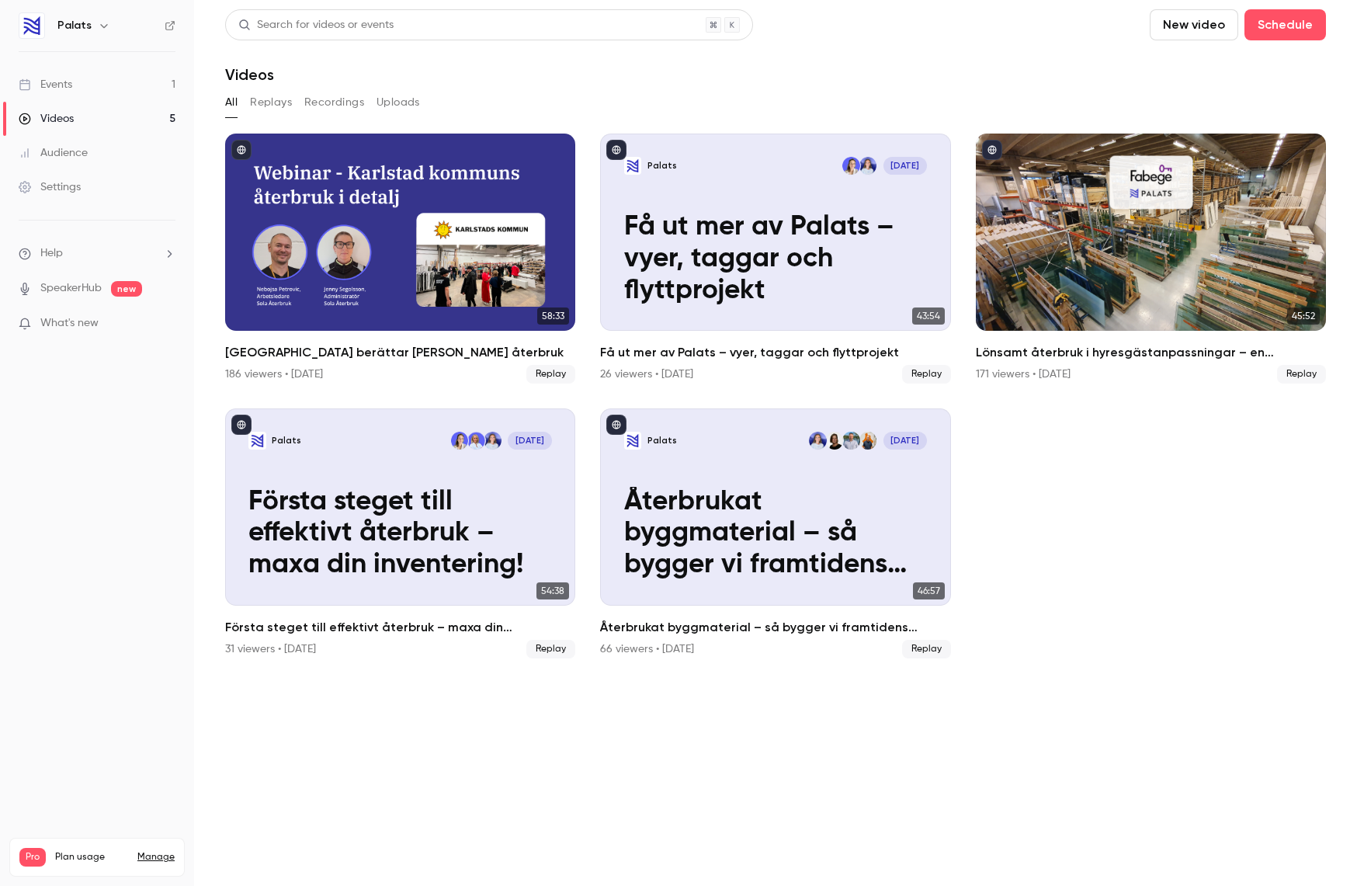
click at [168, 21] on icon at bounding box center [170, 25] width 11 height 11
